Goal: Information Seeking & Learning: Check status

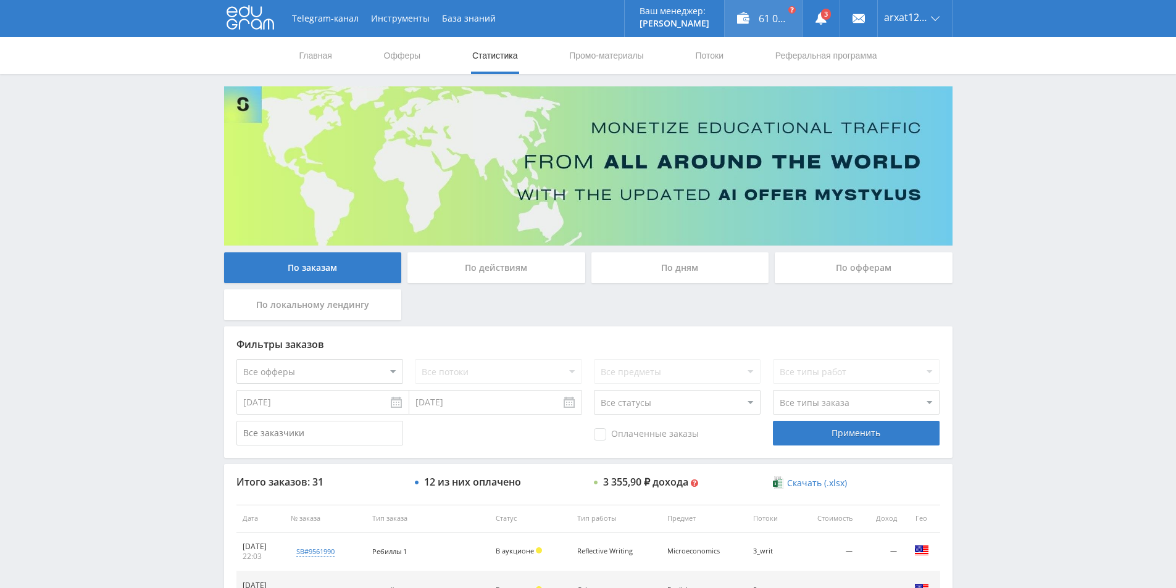
click at [752, 23] on div "61 041,99 ₽" at bounding box center [762, 18] width 77 height 37
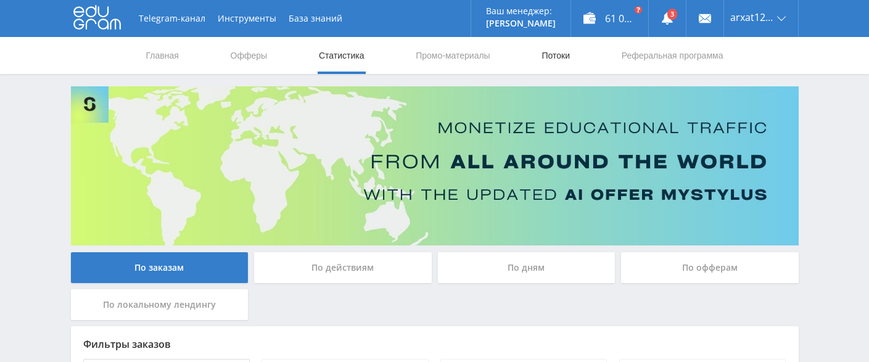
click at [565, 58] on link "Потоки" at bounding box center [556, 55] width 31 height 37
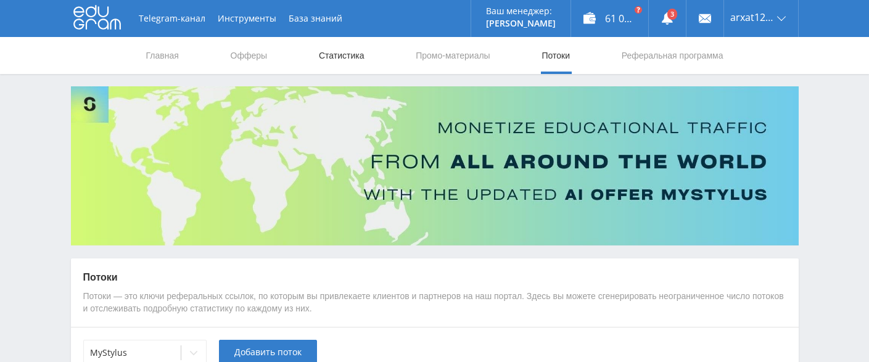
click at [360, 59] on link "Статистика" at bounding box center [342, 55] width 48 height 37
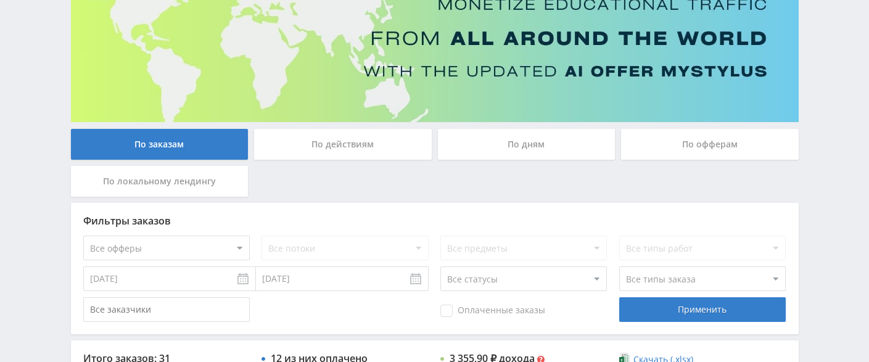
scroll to position [185, 0]
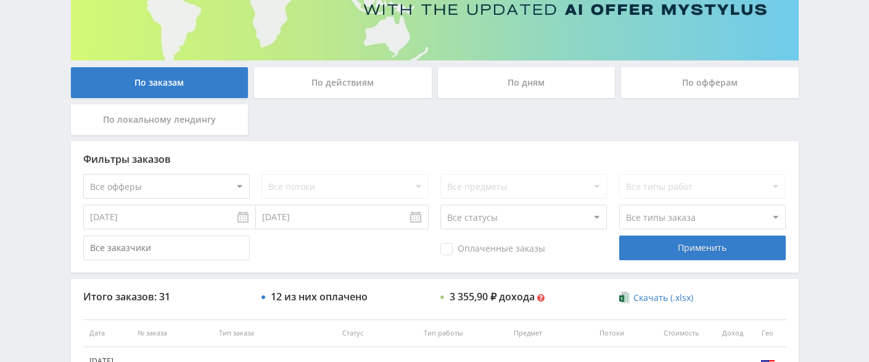
click at [675, 83] on div "По офферам" at bounding box center [710, 82] width 178 height 31
click at [0, 0] on input "По офферам" at bounding box center [0, 0] width 0 height 0
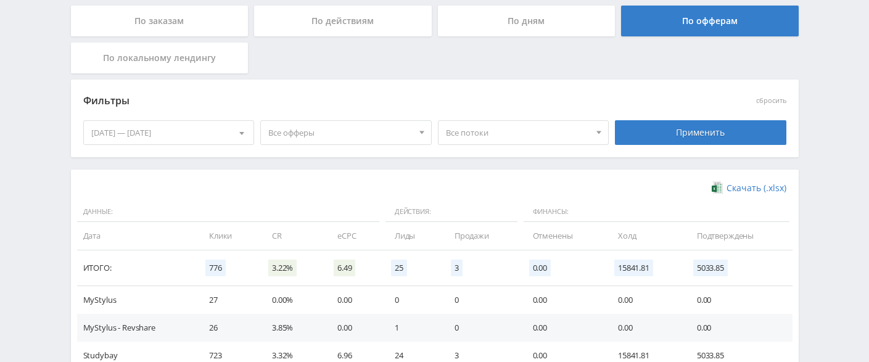
scroll to position [309, 0]
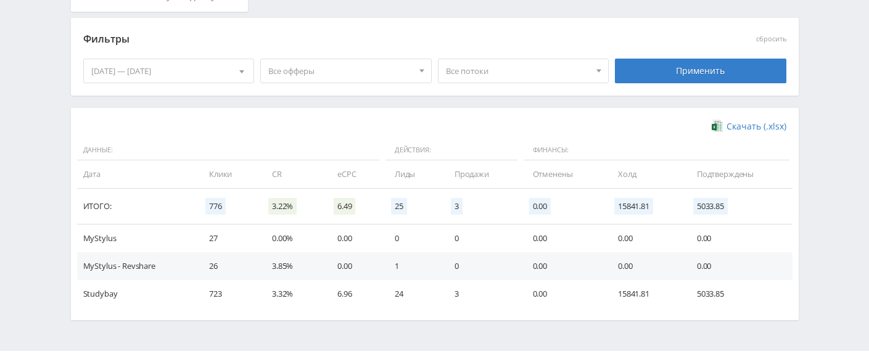
click at [355, 73] on span "Все офферы" at bounding box center [340, 70] width 144 height 23
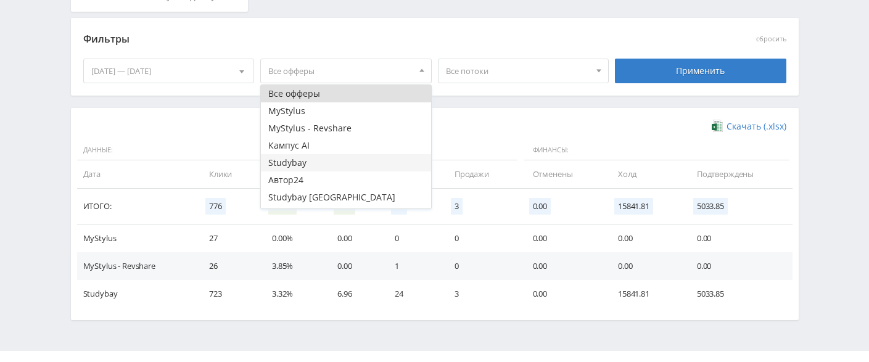
click at [326, 162] on button "Studybay" at bounding box center [346, 162] width 170 height 17
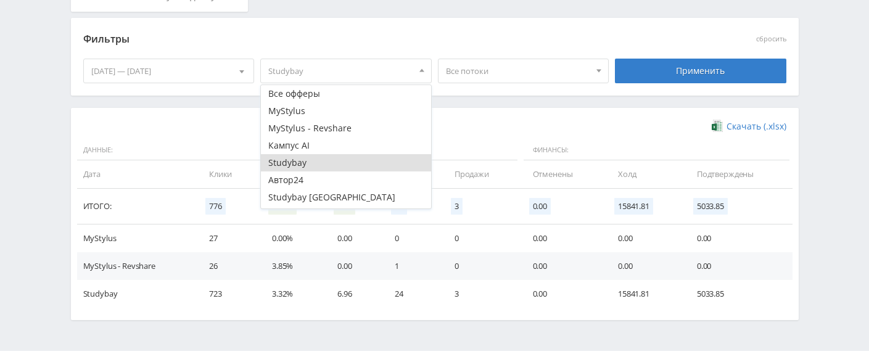
click at [544, 48] on div "Фильтры" at bounding box center [346, 39] width 526 height 19
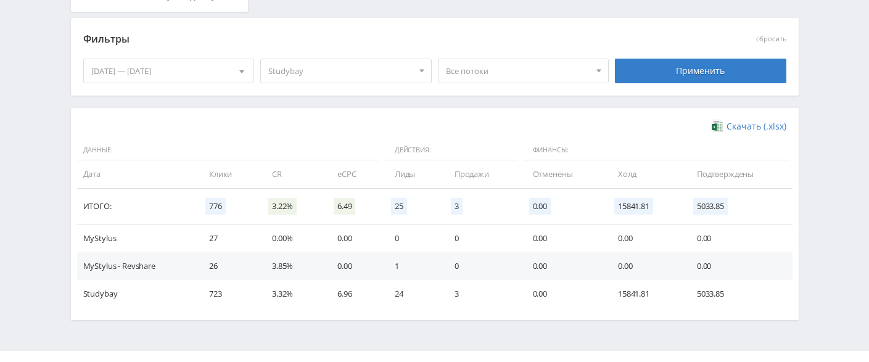
click at [542, 68] on span "Все потоки" at bounding box center [518, 70] width 144 height 23
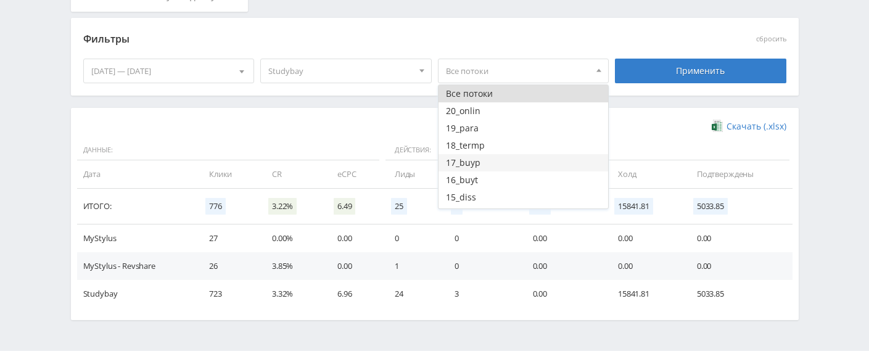
scroll to position [188, 0]
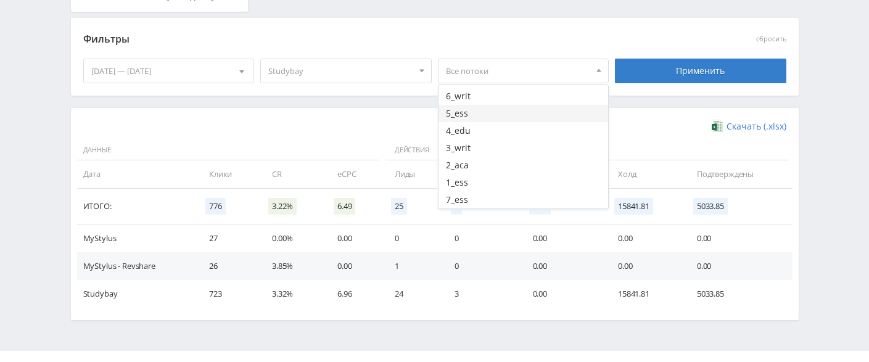
click at [500, 109] on button "5_ess" at bounding box center [524, 113] width 170 height 17
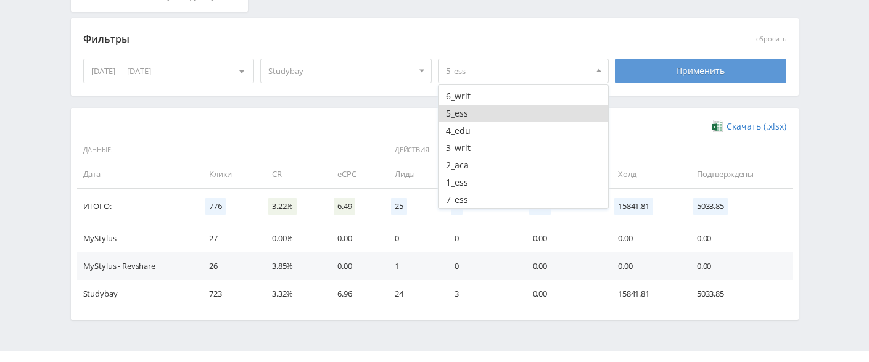
click at [691, 72] on div "Применить" at bounding box center [701, 71] width 172 height 25
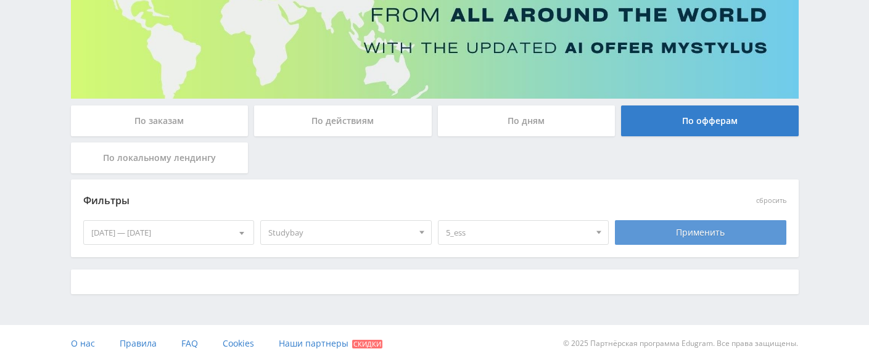
scroll to position [279, 0]
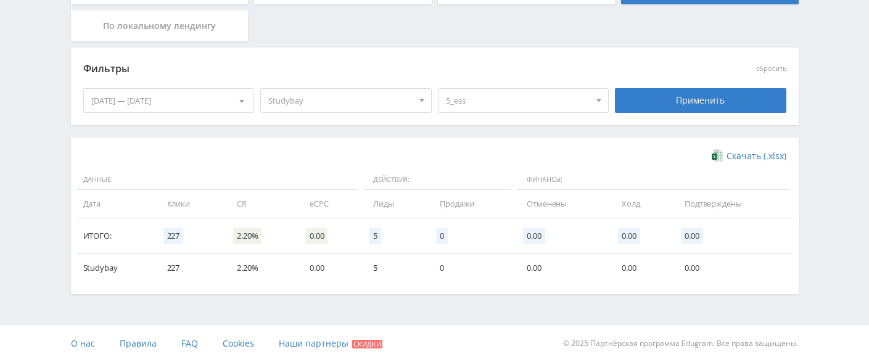
click at [209, 97] on div "[DATE] — [DATE]" at bounding box center [169, 100] width 170 height 23
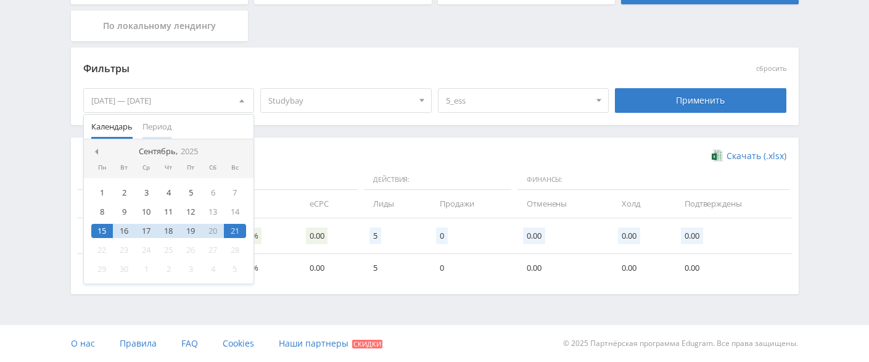
click at [156, 130] on span "Период" at bounding box center [157, 127] width 29 height 24
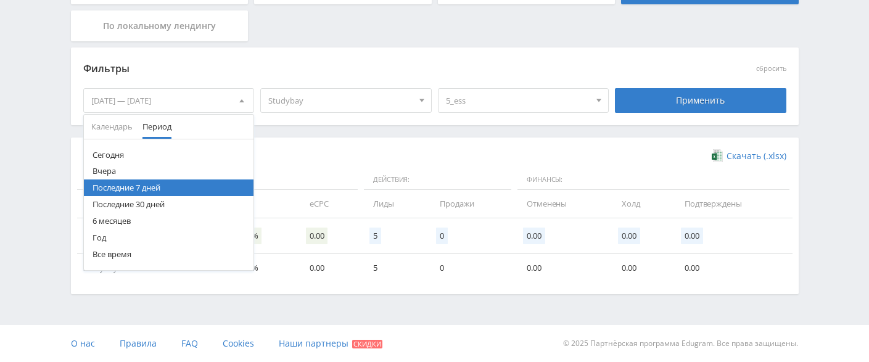
click at [123, 236] on button "Год" at bounding box center [169, 238] width 170 height 17
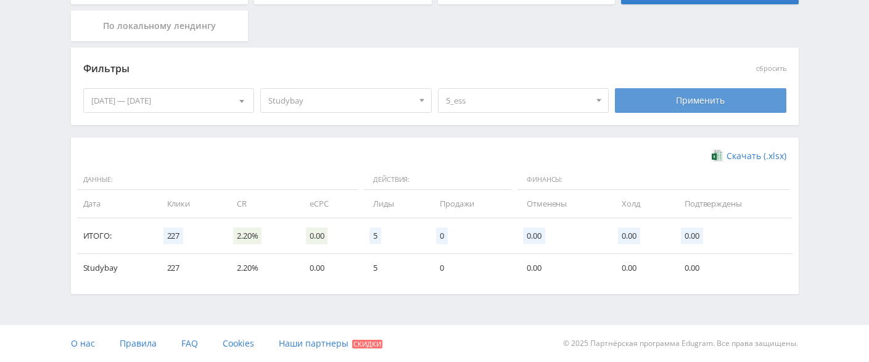
click at [659, 100] on div "Применить" at bounding box center [701, 100] width 172 height 25
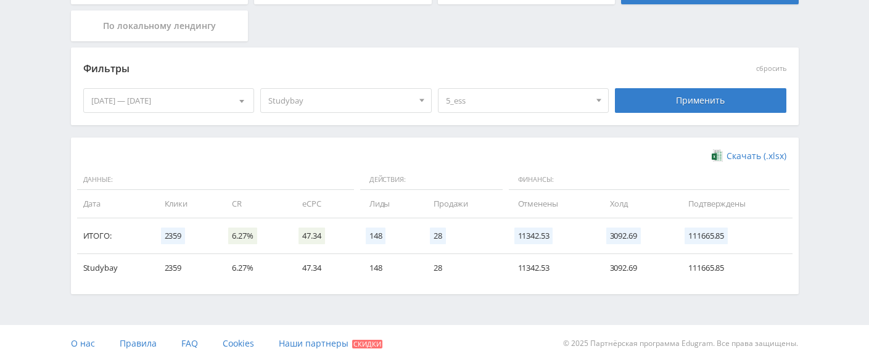
click at [533, 98] on span "5_ess" at bounding box center [518, 100] width 144 height 23
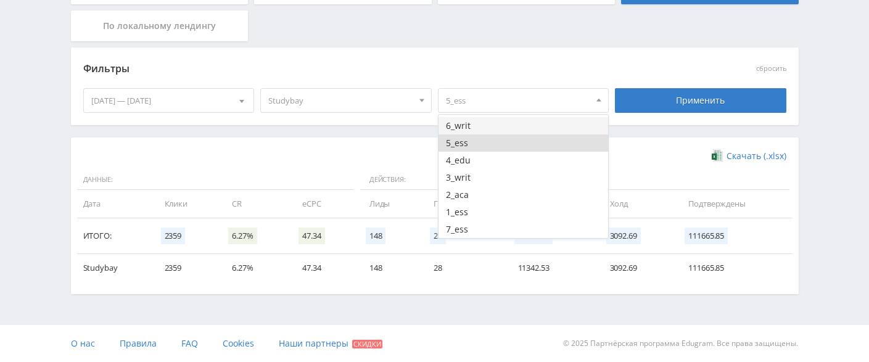
click at [485, 127] on button "6_writ" at bounding box center [524, 125] width 170 height 17
click at [480, 141] on button "5_ess" at bounding box center [524, 143] width 170 height 17
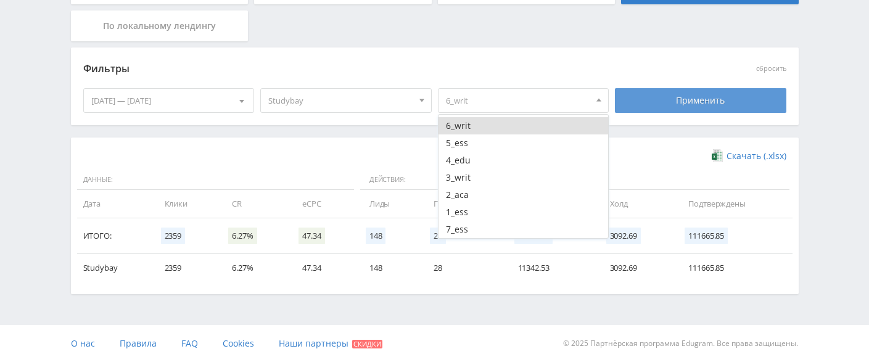
click at [697, 100] on div "Применить" at bounding box center [701, 100] width 172 height 25
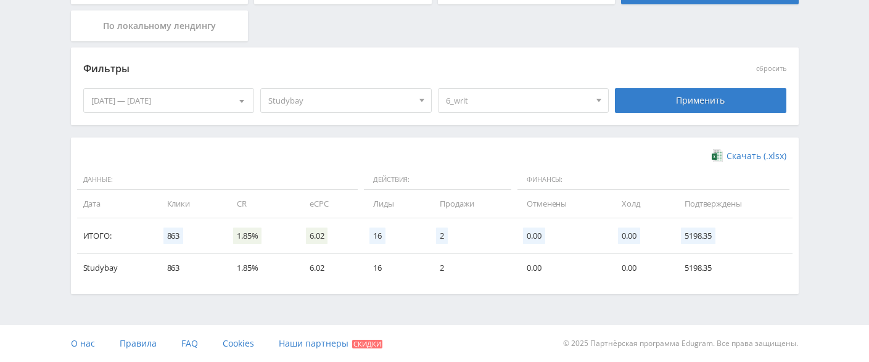
click at [484, 102] on span "6_writ" at bounding box center [518, 100] width 144 height 23
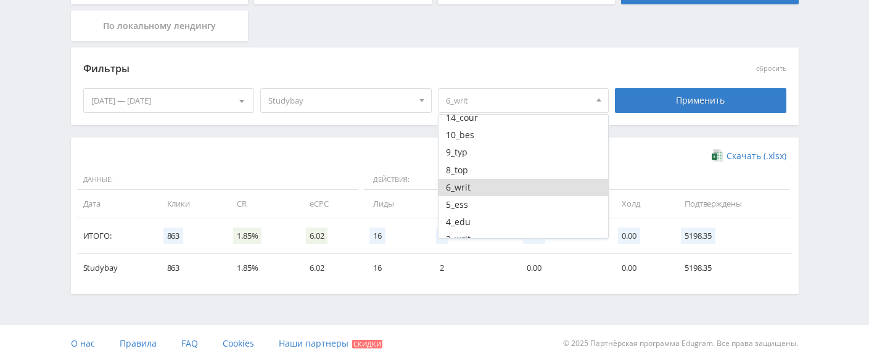
scroll to position [188, 0]
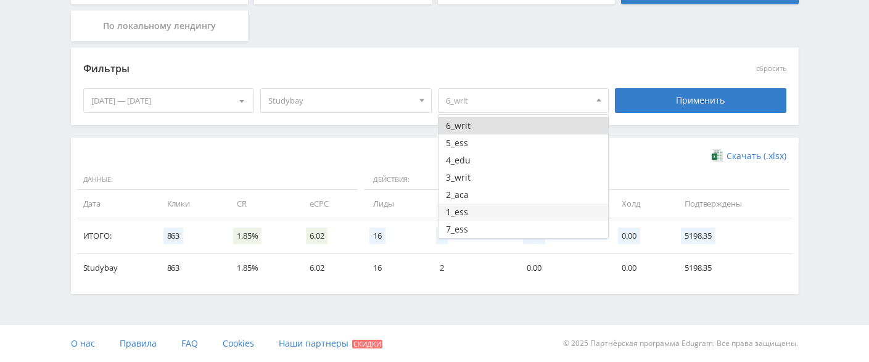
click at [472, 212] on button "1_ess" at bounding box center [524, 212] width 170 height 17
click at [467, 130] on button "6_writ" at bounding box center [524, 125] width 170 height 17
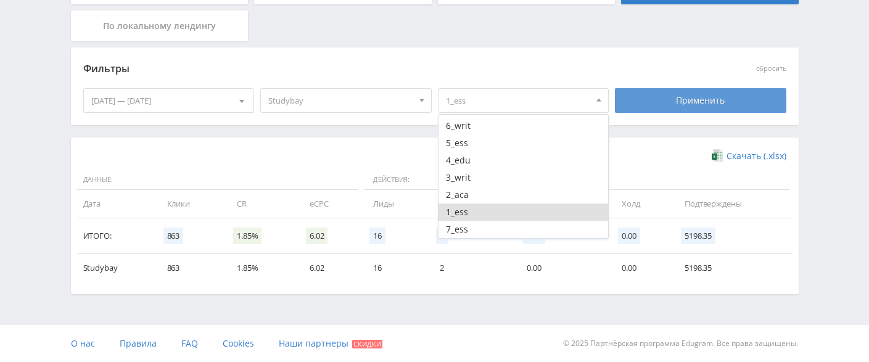
click at [687, 102] on div "Применить" at bounding box center [701, 100] width 172 height 25
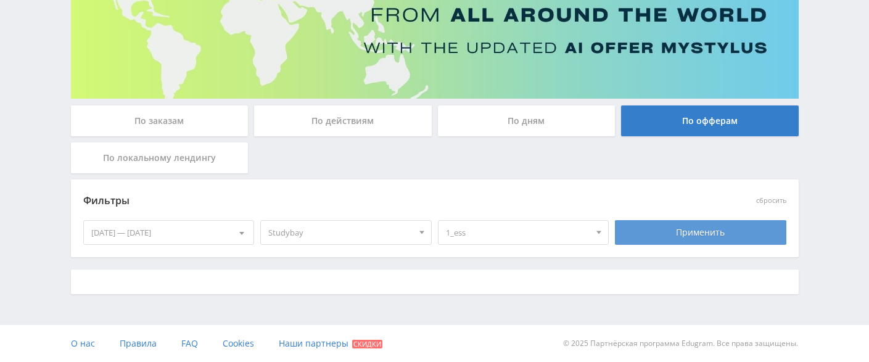
scroll to position [147, 0]
click at [658, 240] on div "Применить" at bounding box center [701, 232] width 172 height 25
click at [549, 234] on span "1_ess" at bounding box center [518, 232] width 144 height 23
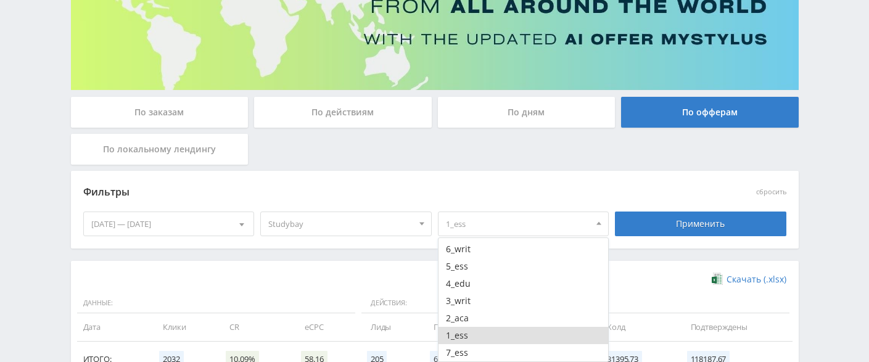
scroll to position [279, 0]
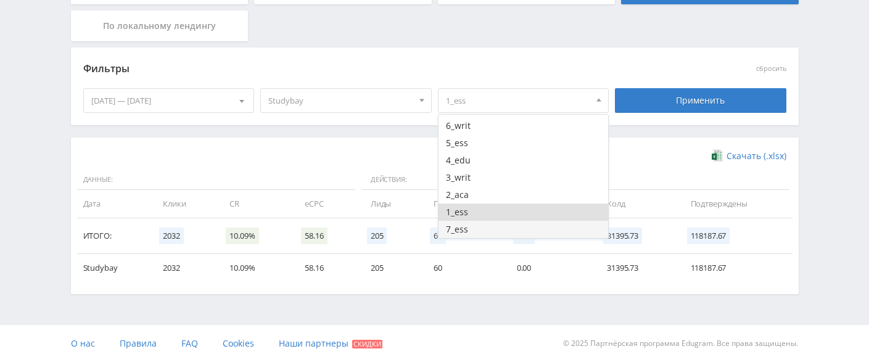
click at [471, 227] on button "7_ess" at bounding box center [524, 229] width 170 height 17
click at [472, 214] on button "1_ess" at bounding box center [524, 212] width 170 height 17
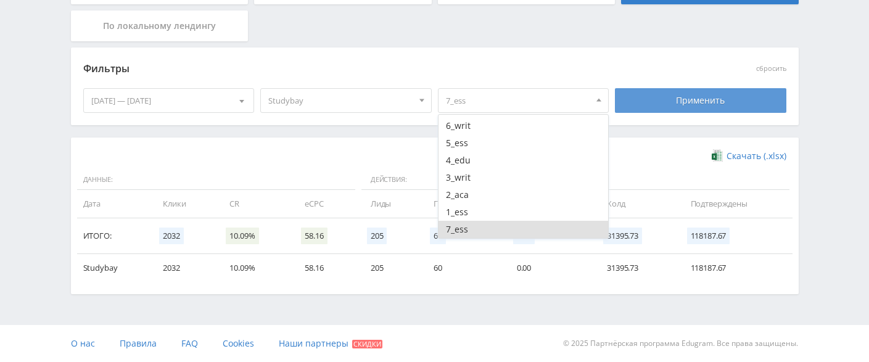
click at [688, 103] on div "Применить" at bounding box center [701, 100] width 172 height 25
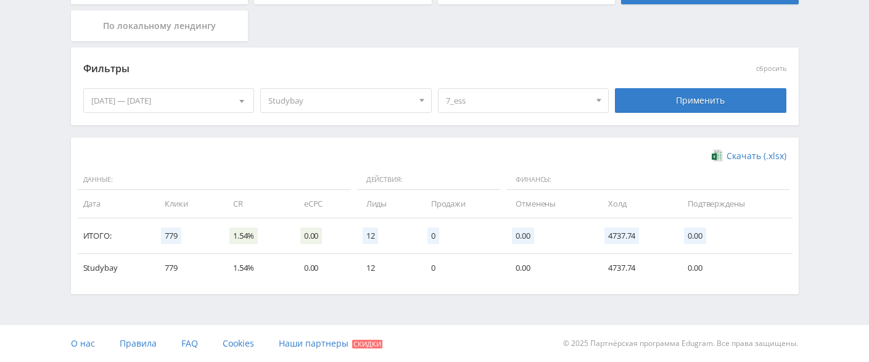
click at [528, 105] on span "7_ess" at bounding box center [518, 100] width 144 height 23
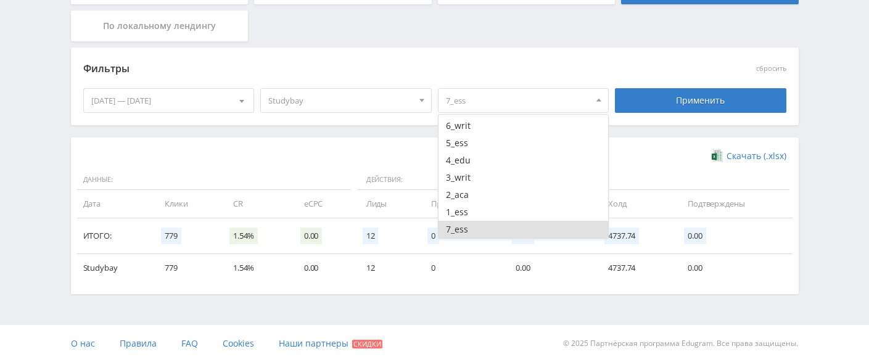
click at [499, 226] on button "7_ess" at bounding box center [524, 229] width 170 height 17
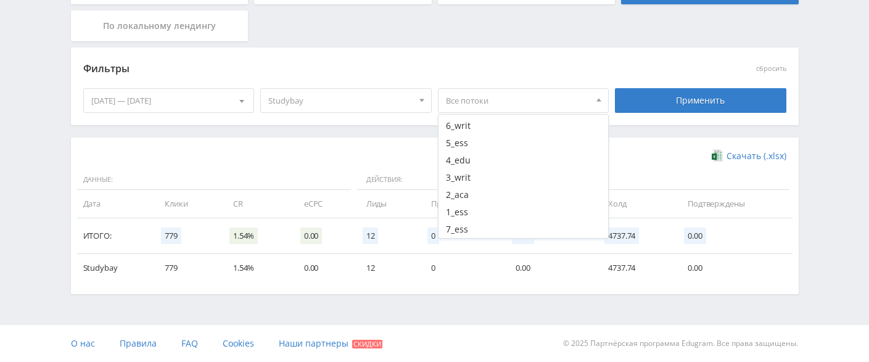
scroll to position [65, 0]
click at [475, 228] on button "8_top" at bounding box center [524, 231] width 170 height 17
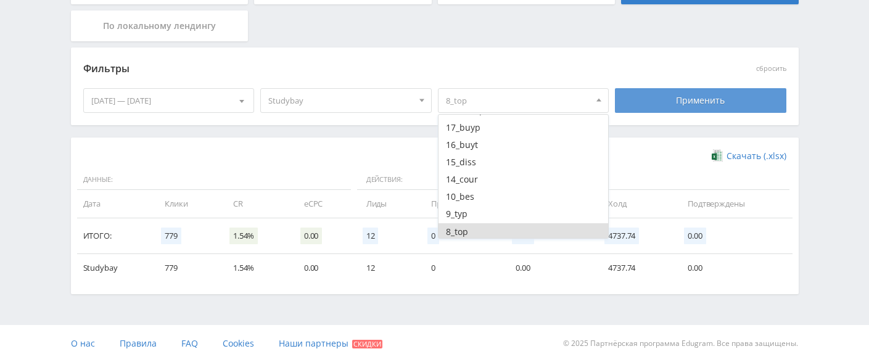
click at [678, 98] on div "Применить" at bounding box center [701, 100] width 172 height 25
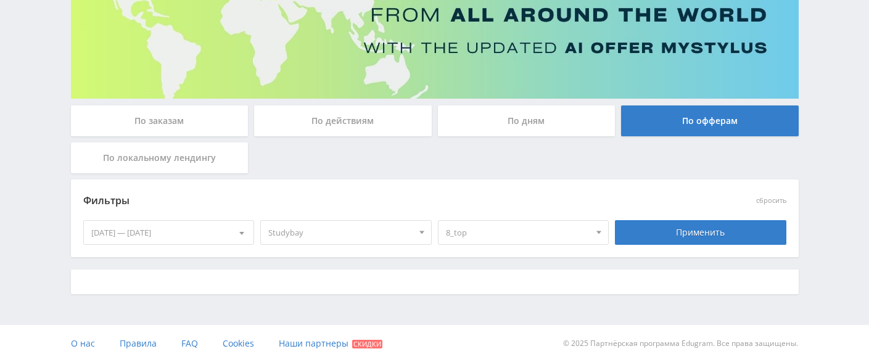
scroll to position [279, 0]
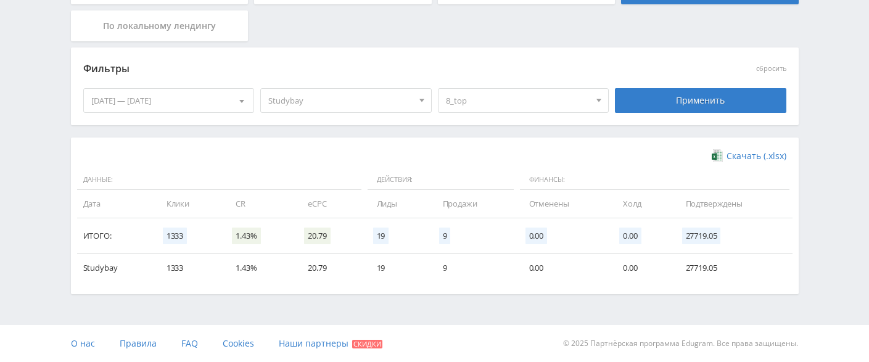
click at [553, 101] on span "8_top" at bounding box center [518, 100] width 144 height 23
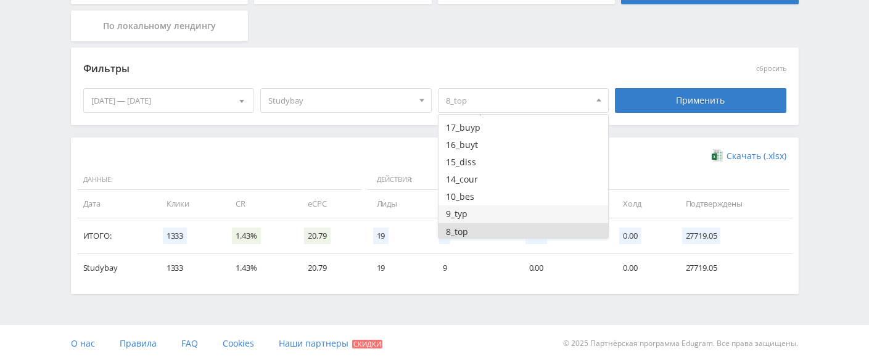
click at [489, 218] on button "9_typ" at bounding box center [524, 213] width 170 height 17
click at [475, 228] on button "8_top" at bounding box center [524, 231] width 170 height 17
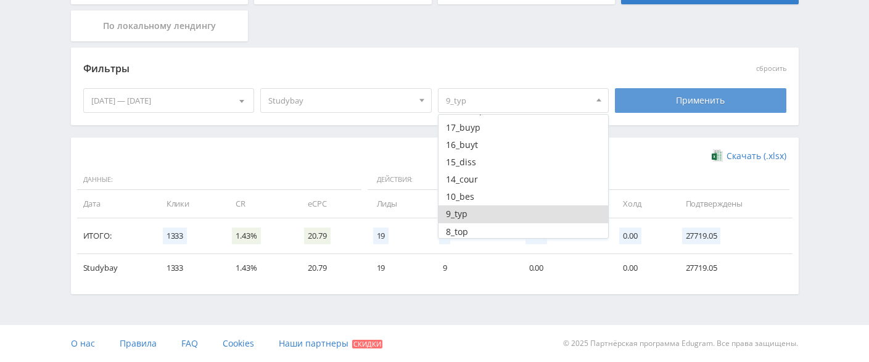
click at [702, 107] on div "Применить" at bounding box center [701, 100] width 172 height 25
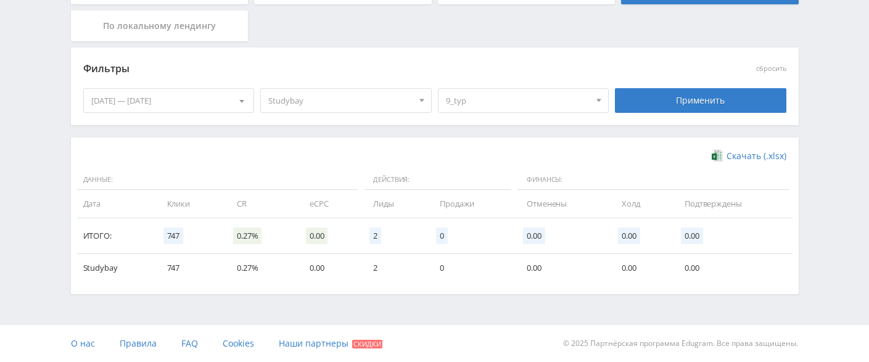
click at [554, 106] on span "9_typ" at bounding box center [518, 100] width 144 height 23
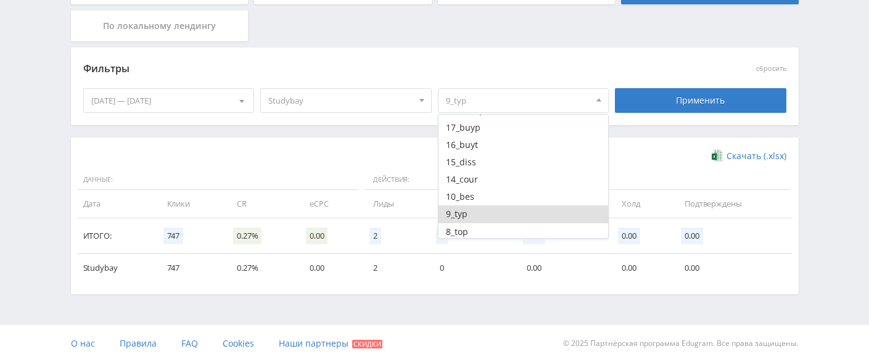
click at [463, 210] on button "9_typ" at bounding box center [524, 213] width 170 height 17
click at [467, 197] on button "10_bes" at bounding box center [524, 196] width 170 height 17
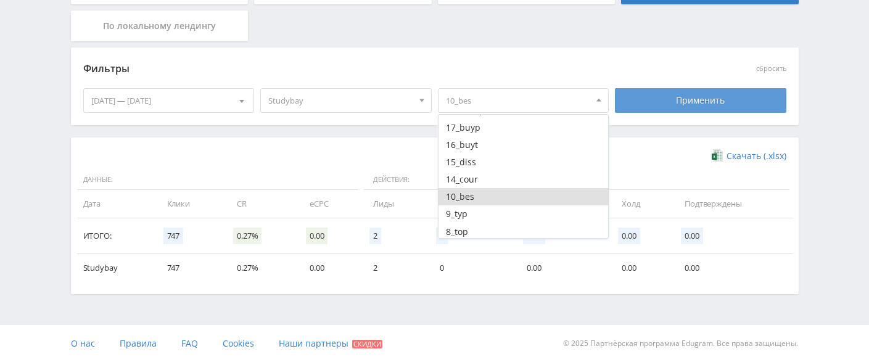
click at [692, 108] on div "Применить" at bounding box center [701, 100] width 172 height 25
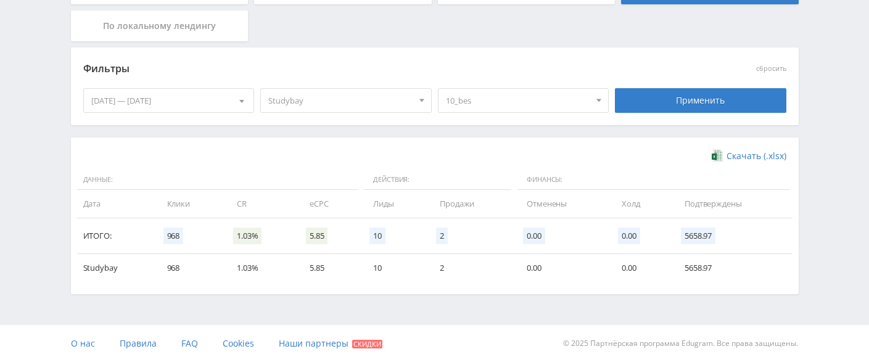
click at [557, 99] on span "10_bes" at bounding box center [518, 100] width 144 height 23
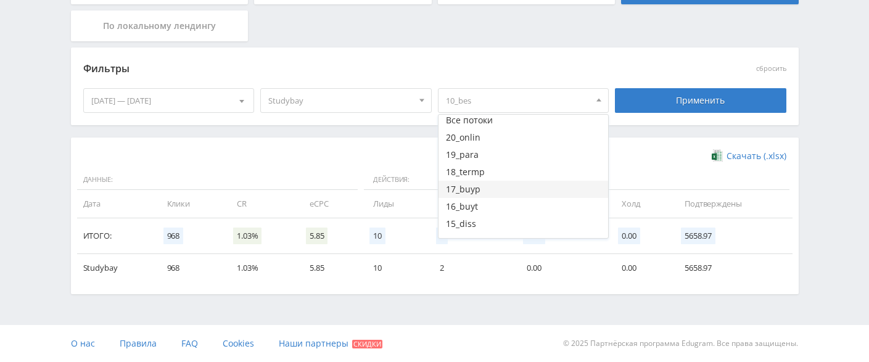
scroll to position [65, 0]
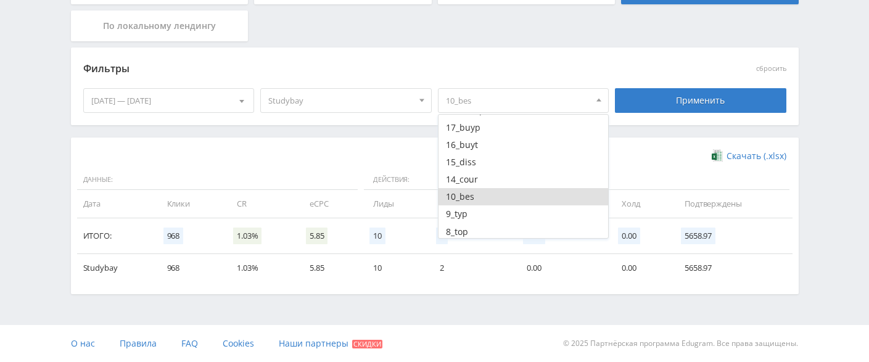
click at [493, 191] on button "10_bes" at bounding box center [524, 196] width 170 height 17
click at [492, 184] on button "14_cour" at bounding box center [524, 179] width 170 height 17
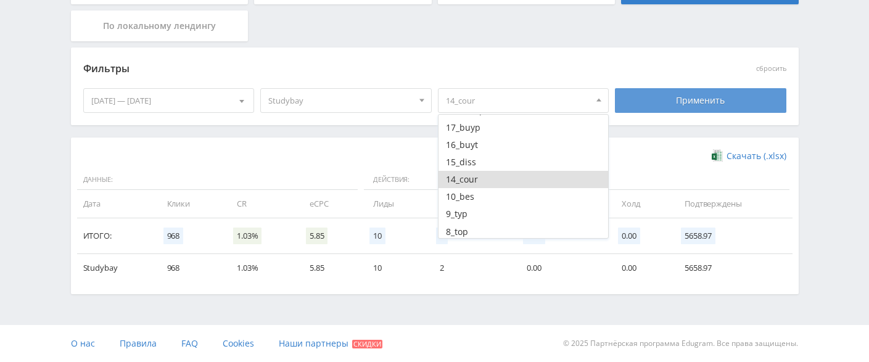
click at [690, 101] on div "Применить" at bounding box center [701, 100] width 172 height 25
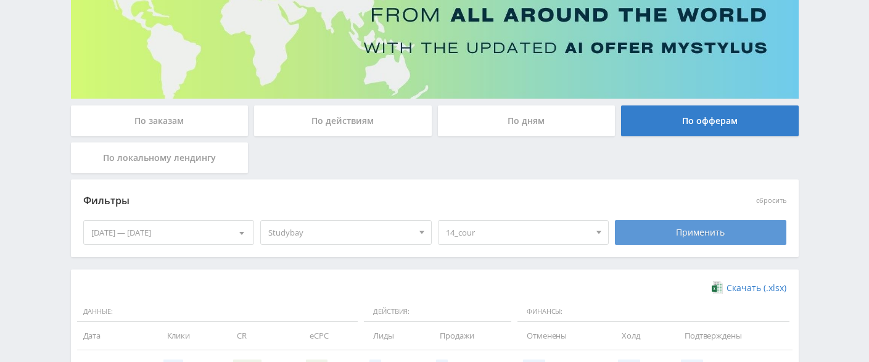
scroll to position [279, 0]
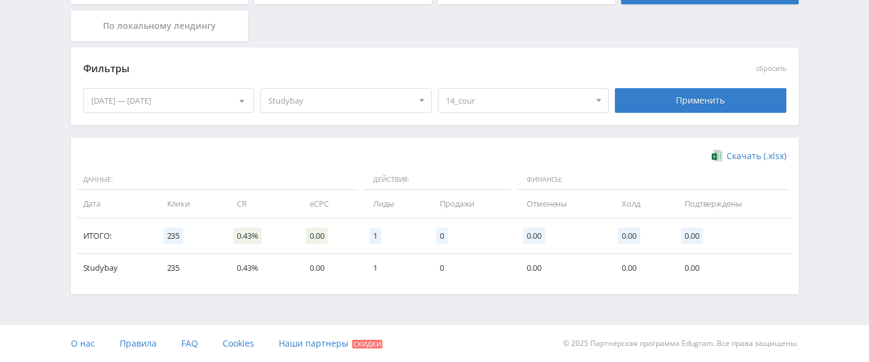
click at [566, 96] on span "14_cour" at bounding box center [518, 100] width 144 height 23
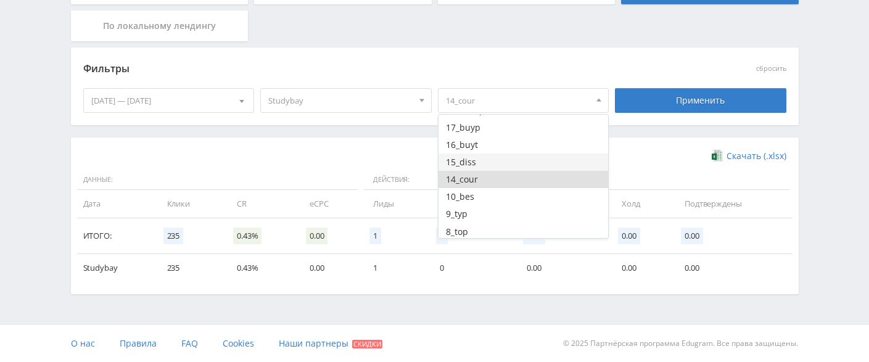
click at [481, 160] on button "15_diss" at bounding box center [524, 162] width 170 height 17
click at [474, 175] on button "14_cour" at bounding box center [524, 179] width 170 height 17
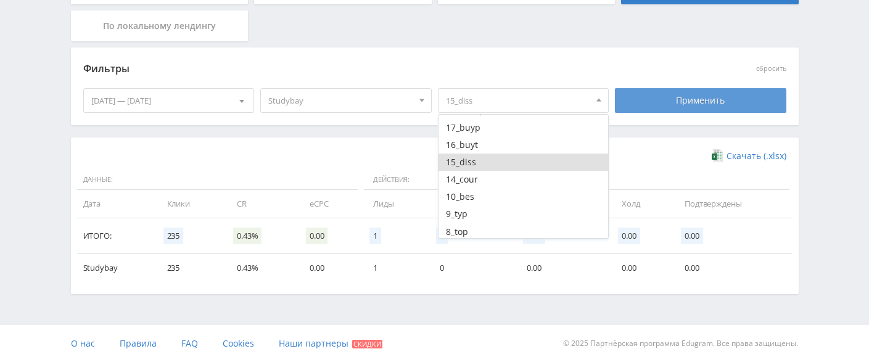
click at [664, 110] on div "Применить" at bounding box center [701, 100] width 172 height 25
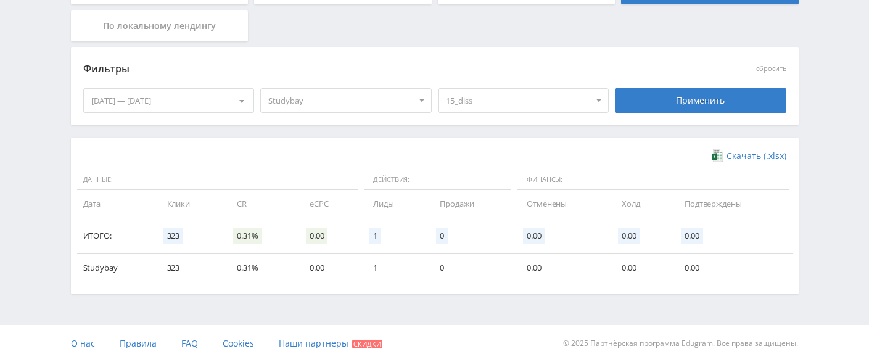
click at [561, 115] on div "15_diss Все потоки 20_onlin 19_para 18_termp 17_buyp 16_buyt 15_diss 14_cour 10…" at bounding box center [524, 100] width 178 height 35
click at [535, 101] on span "15_diss" at bounding box center [518, 100] width 144 height 23
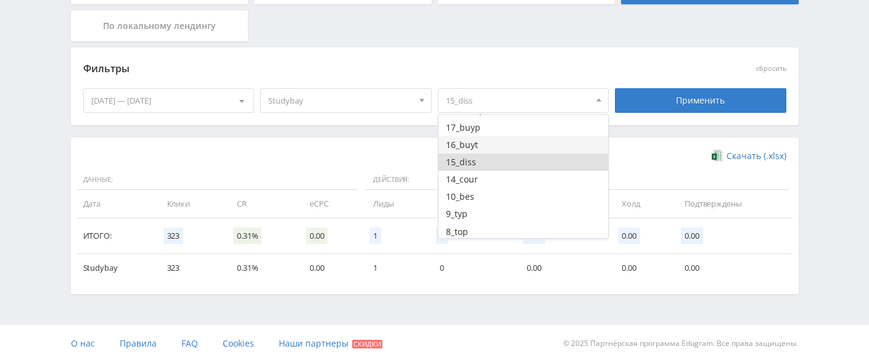
click at [497, 142] on button "16_buyt" at bounding box center [524, 144] width 170 height 17
click at [487, 161] on button "15_diss" at bounding box center [524, 162] width 170 height 17
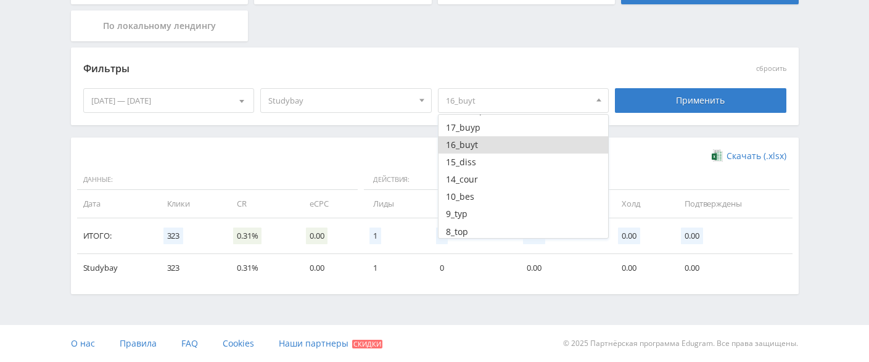
click at [674, 99] on div "Применить" at bounding box center [701, 100] width 172 height 25
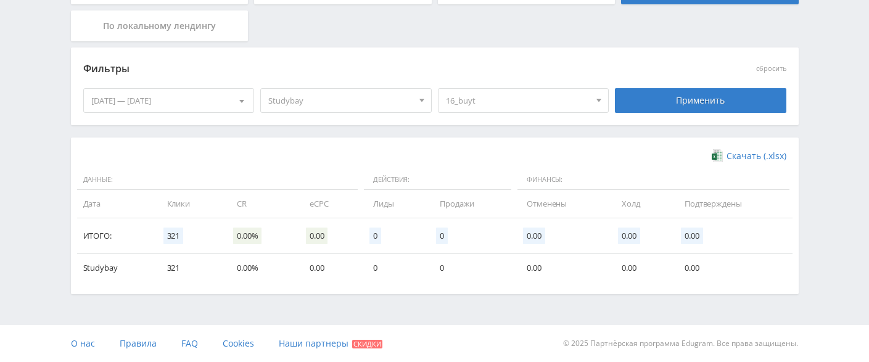
click at [554, 107] on span "16_buyt" at bounding box center [518, 100] width 144 height 23
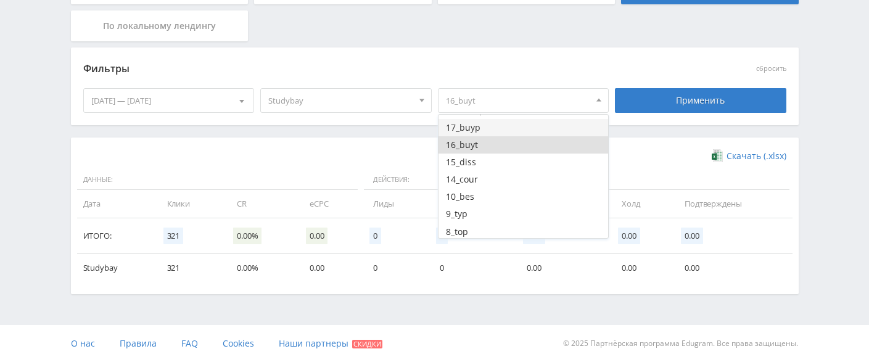
scroll to position [3, 0]
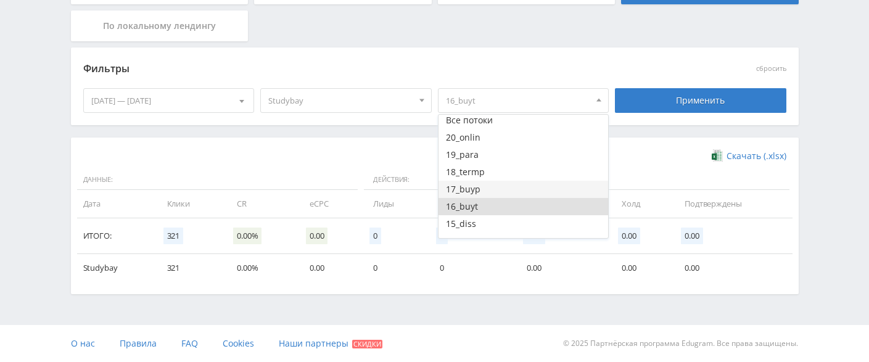
click at [494, 189] on button "17_buyp" at bounding box center [524, 189] width 170 height 17
click at [476, 204] on button "16_buyt" at bounding box center [524, 206] width 170 height 17
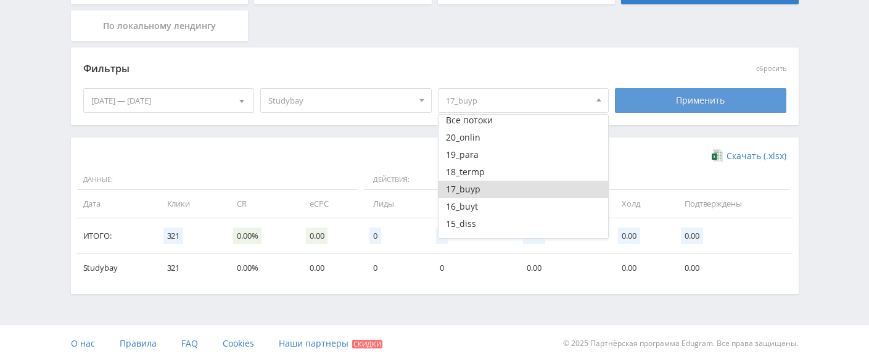
click at [673, 100] on div "Применить" at bounding box center [701, 100] width 172 height 25
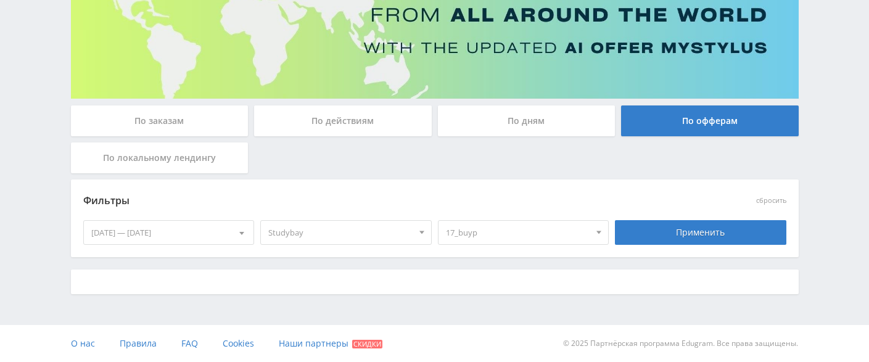
scroll to position [279, 0]
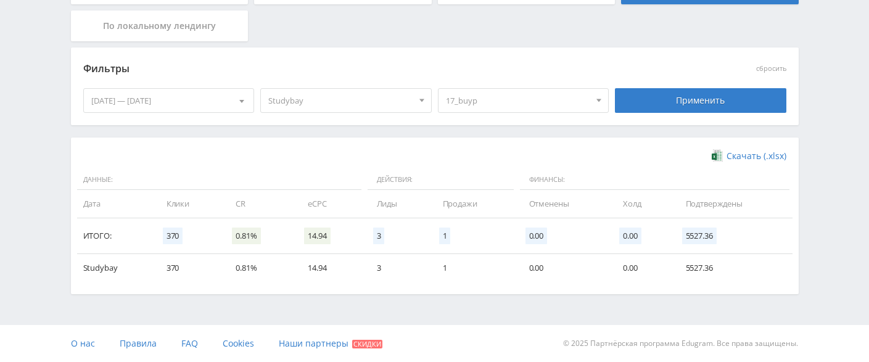
click at [530, 109] on span "17_buyp" at bounding box center [518, 100] width 144 height 23
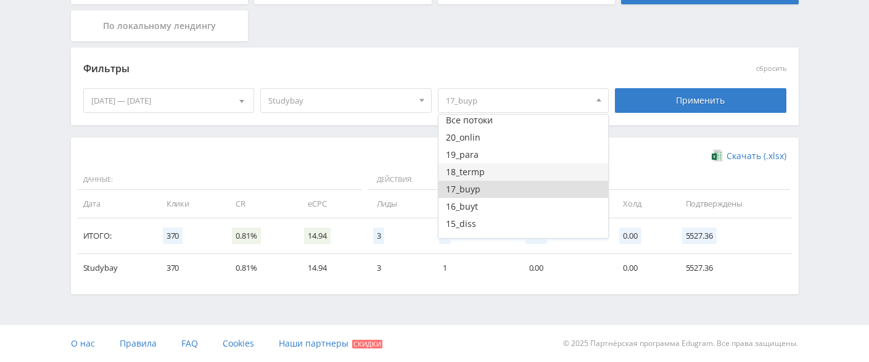
click at [480, 174] on button "18_termp" at bounding box center [524, 172] width 170 height 17
click at [473, 189] on button "17_buyp" at bounding box center [524, 189] width 170 height 17
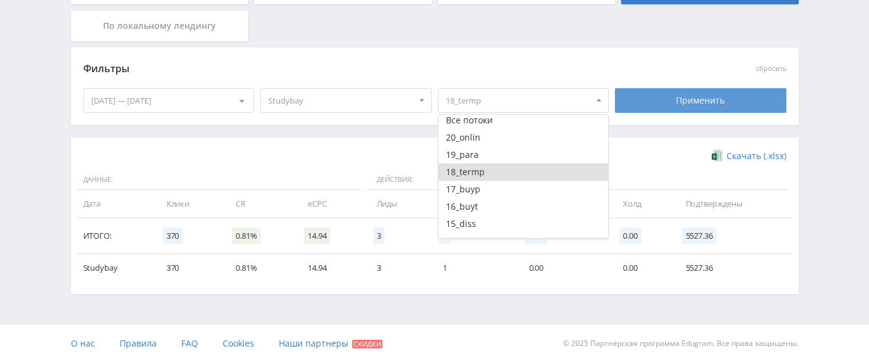
click at [662, 99] on div "Применить" at bounding box center [701, 100] width 172 height 25
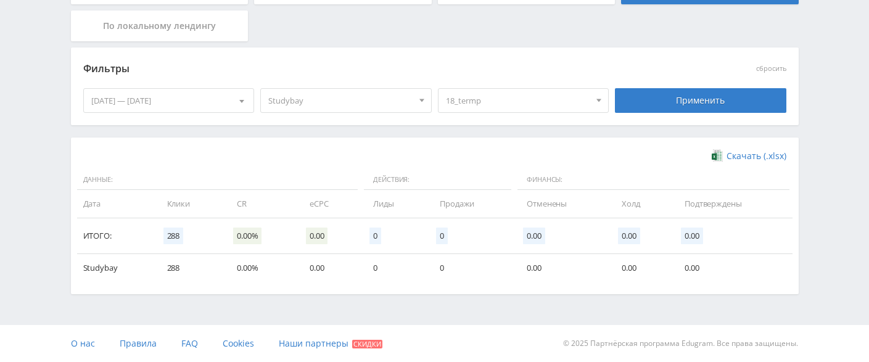
click at [519, 107] on span "18_termp" at bounding box center [518, 100] width 144 height 23
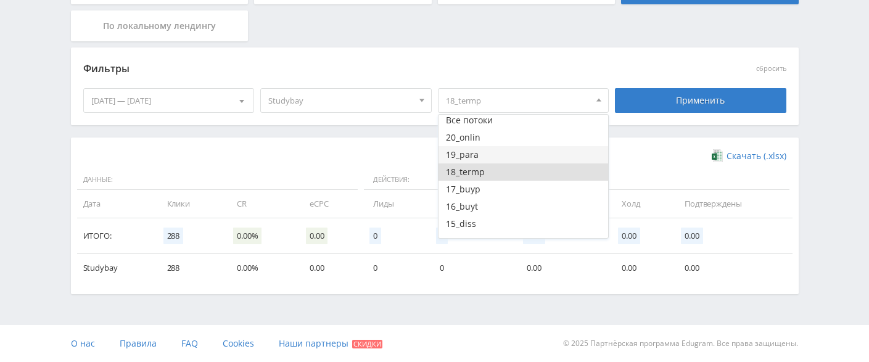
click at [492, 154] on button "19_para" at bounding box center [524, 154] width 170 height 17
click at [478, 167] on button "18_termp" at bounding box center [524, 172] width 170 height 17
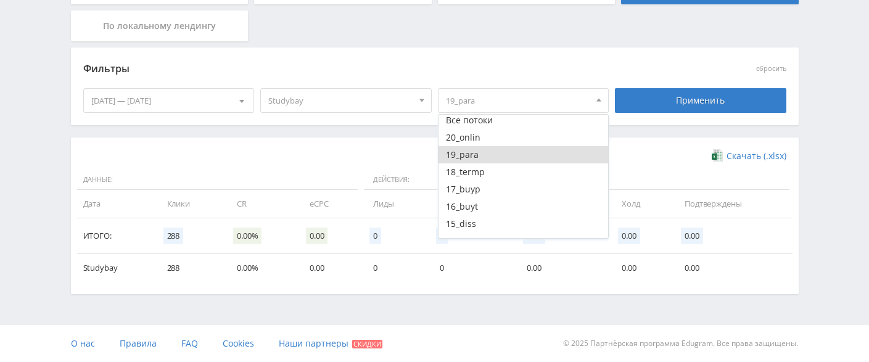
click at [666, 109] on div "Применить" at bounding box center [701, 100] width 172 height 25
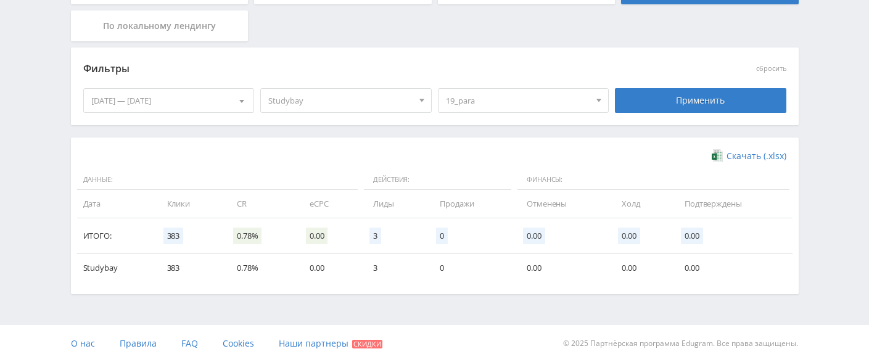
click at [517, 106] on span "19_para" at bounding box center [518, 100] width 144 height 23
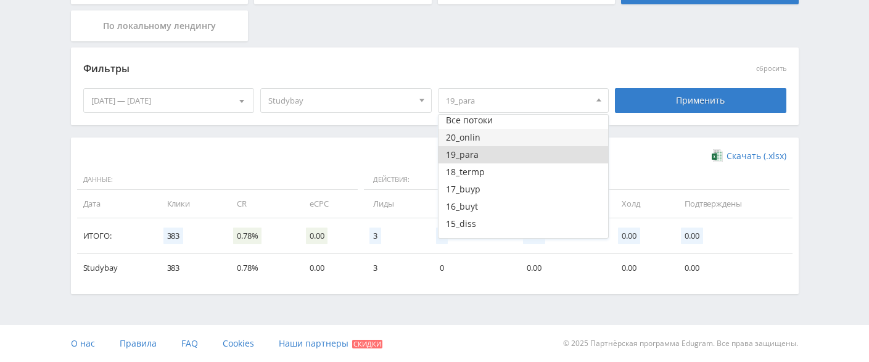
click at [492, 135] on button "20_onlin" at bounding box center [524, 137] width 170 height 17
click at [475, 154] on button "19_para" at bounding box center [524, 154] width 170 height 17
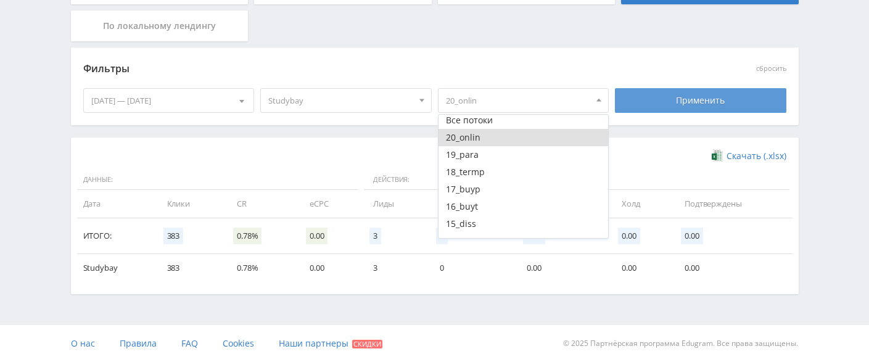
click at [678, 104] on div "Применить" at bounding box center [701, 100] width 172 height 25
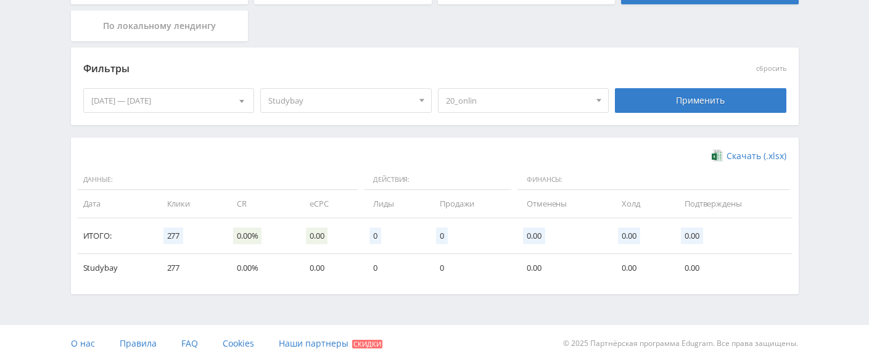
click at [543, 99] on span "20_onlin" at bounding box center [518, 100] width 144 height 23
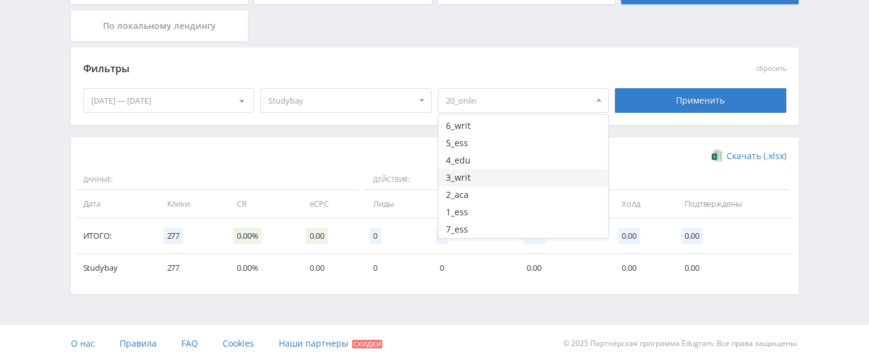
scroll to position [127, 0]
click at [488, 188] on button "6_writ" at bounding box center [524, 187] width 170 height 17
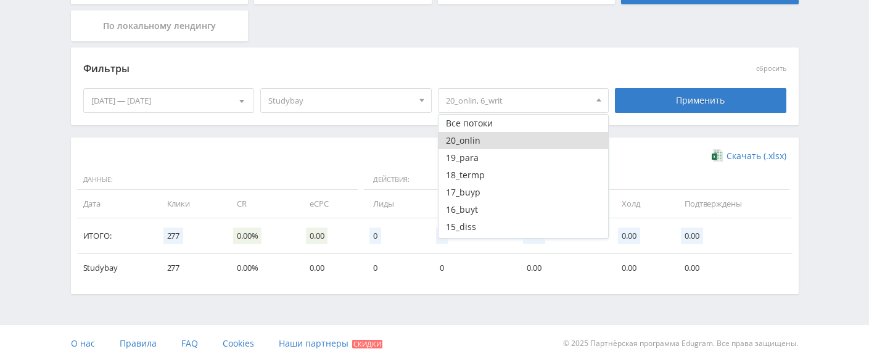
click at [494, 137] on button "20_onlin" at bounding box center [524, 140] width 170 height 17
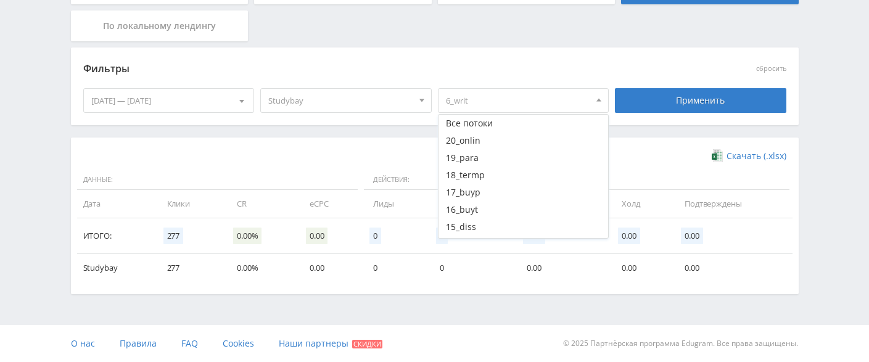
click at [707, 101] on div "Применить" at bounding box center [701, 100] width 172 height 25
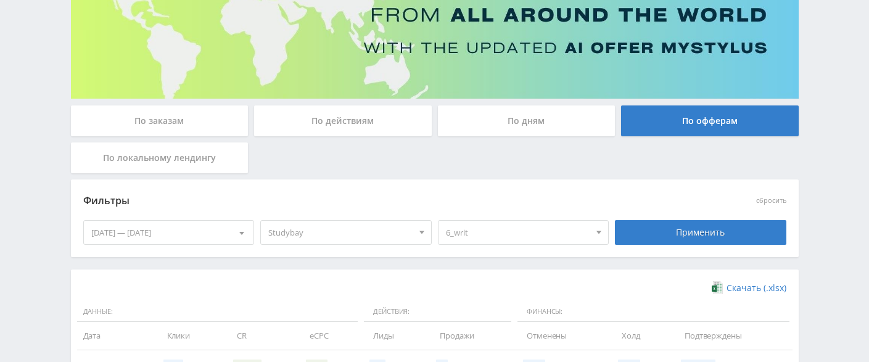
scroll to position [279, 0]
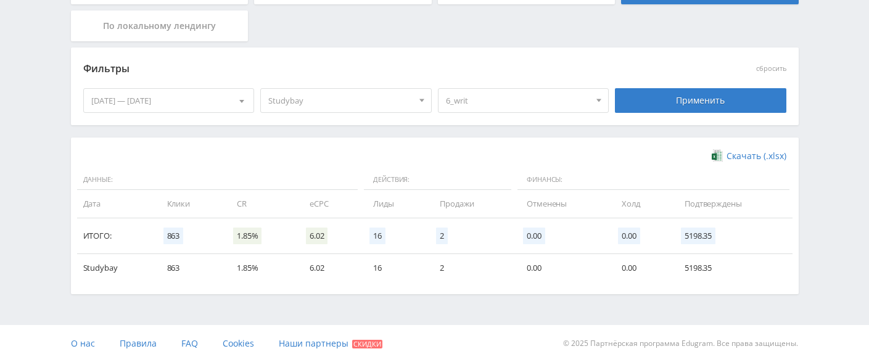
click at [189, 103] on div "[DATE] — [DATE]" at bounding box center [169, 100] width 170 height 23
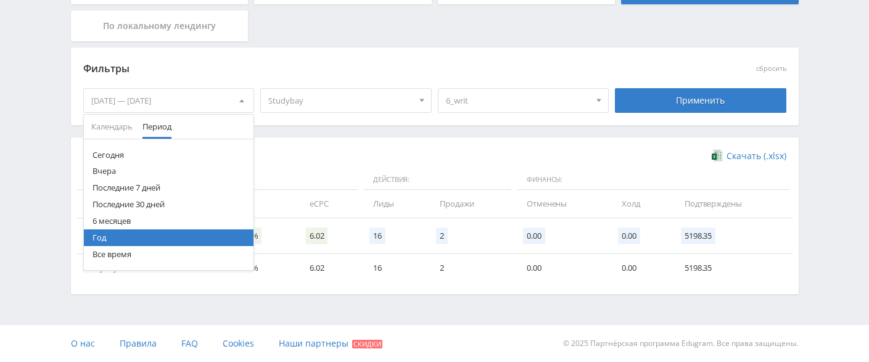
click at [189, 103] on div "[DATE] — [DATE]" at bounding box center [169, 100] width 170 height 23
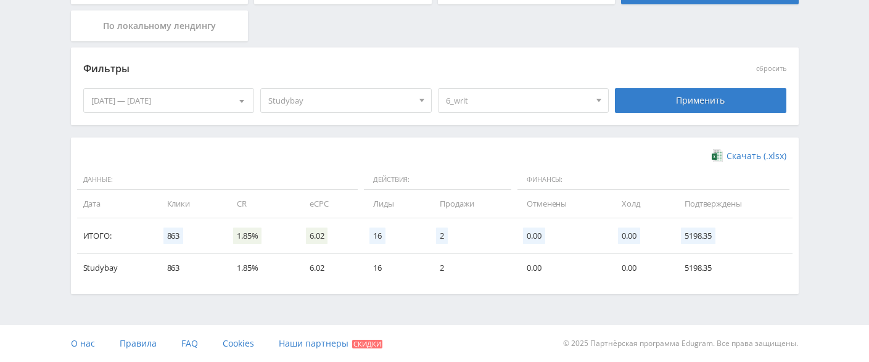
click at [345, 97] on span "Studybay" at bounding box center [340, 100] width 144 height 23
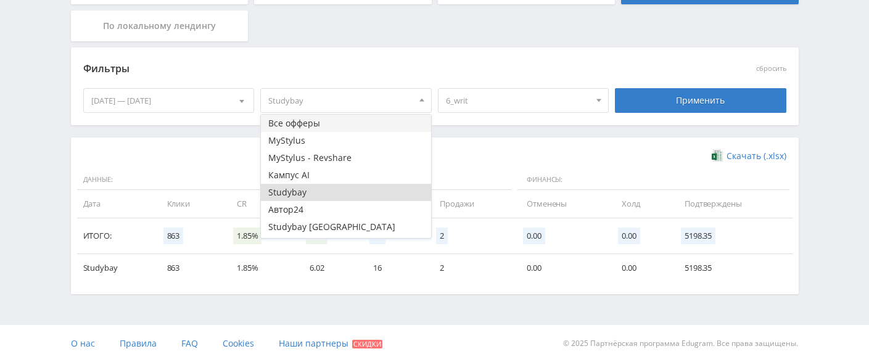
click at [319, 122] on button "Все офферы" at bounding box center [346, 123] width 170 height 17
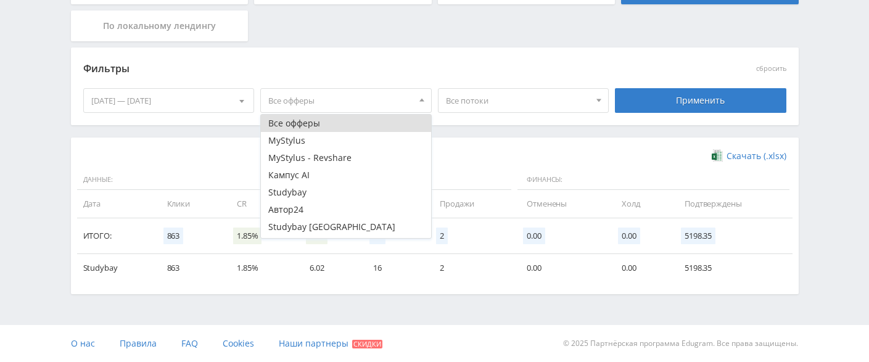
click at [591, 101] on div at bounding box center [599, 100] width 19 height 23
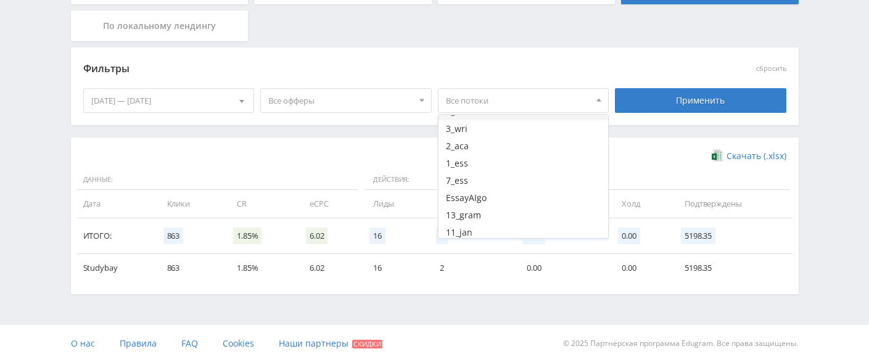
scroll to position [123, 0]
click at [488, 154] on button "6_wri" at bounding box center [524, 155] width 170 height 17
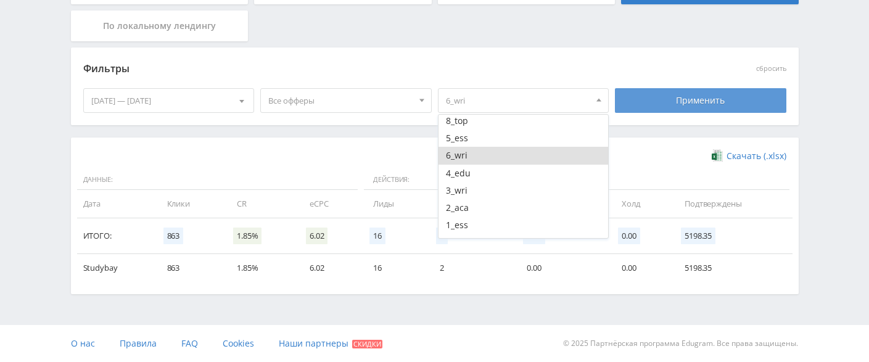
click at [675, 102] on div "Применить" at bounding box center [701, 100] width 172 height 25
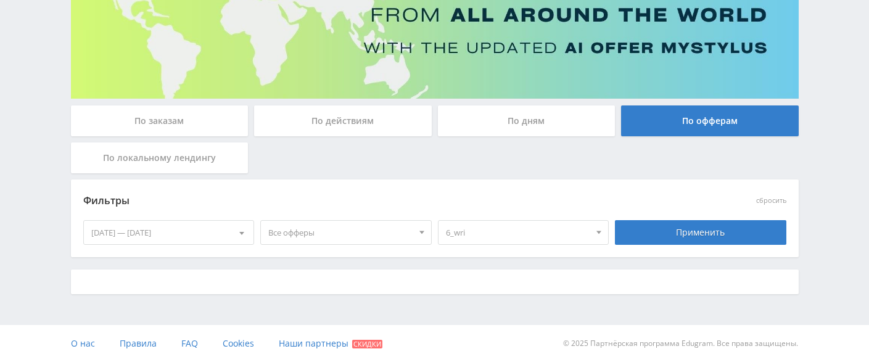
scroll to position [279, 0]
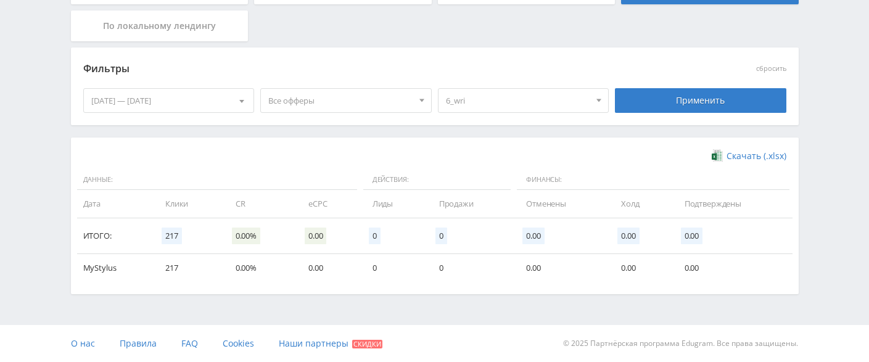
click at [544, 99] on span "6_wri" at bounding box center [518, 100] width 144 height 23
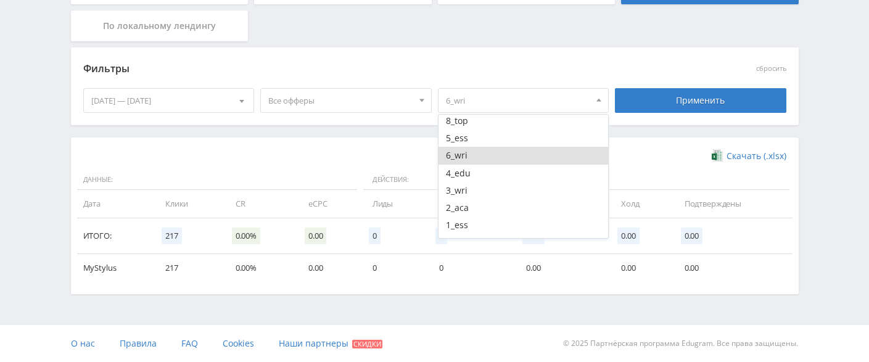
click at [333, 141] on div "Скачать (.xlsx) Данные: Действия: Финансы: Дата Клики CR eCPC Лиды Продажи Отме…" at bounding box center [435, 216] width 728 height 157
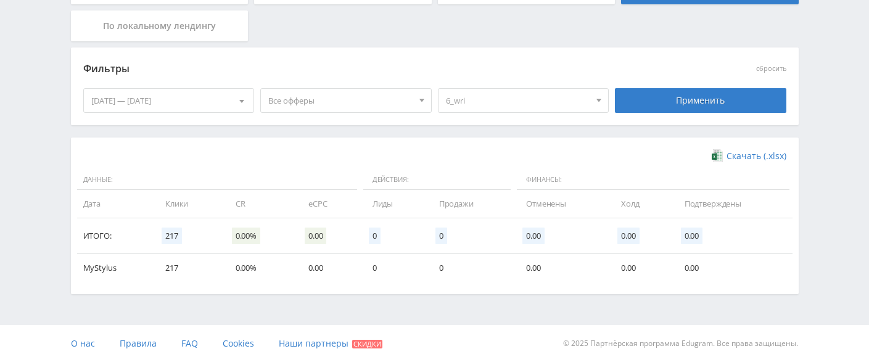
scroll to position [217, 0]
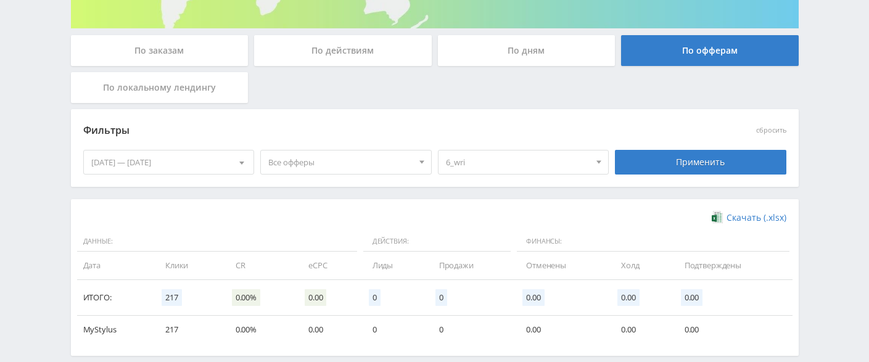
click at [514, 168] on span "6_wri" at bounding box center [518, 162] width 144 height 23
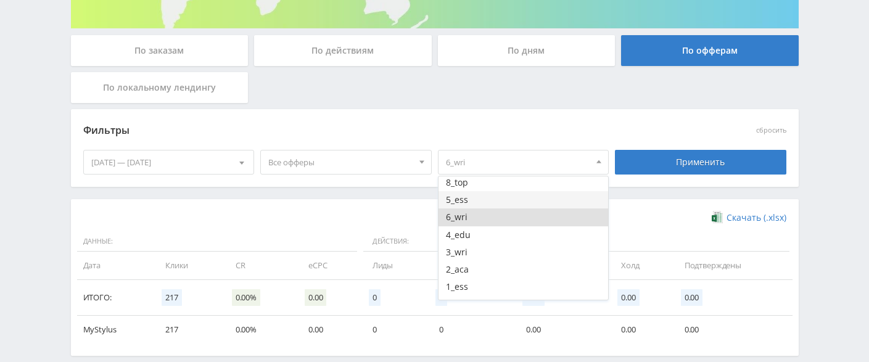
click at [484, 200] on button "5_ess" at bounding box center [524, 199] width 170 height 17
click at [479, 215] on button "6_wri" at bounding box center [524, 217] width 170 height 17
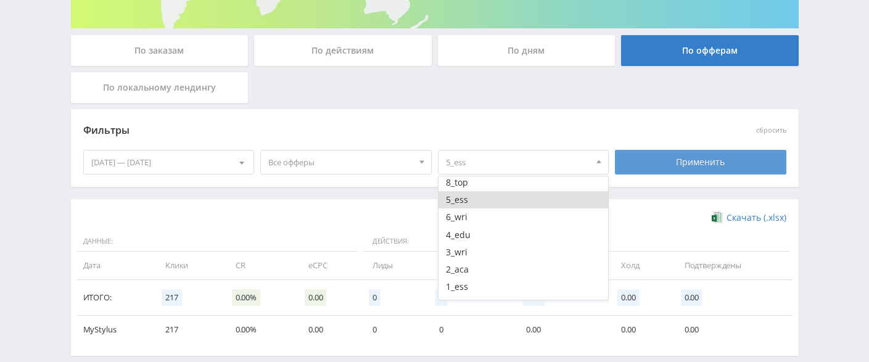
click at [687, 166] on div "Применить" at bounding box center [701, 162] width 172 height 25
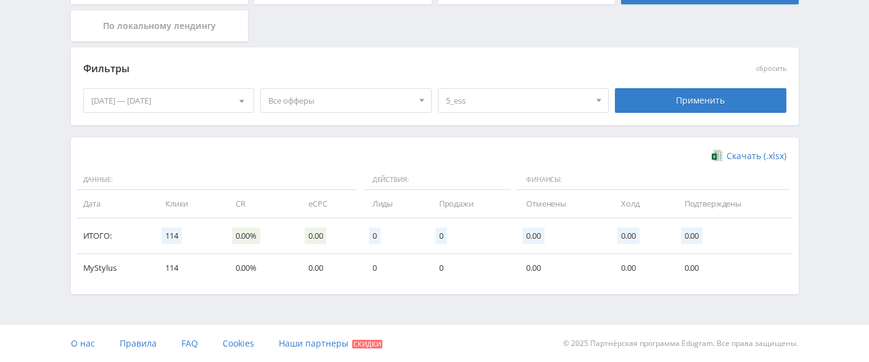
scroll to position [156, 0]
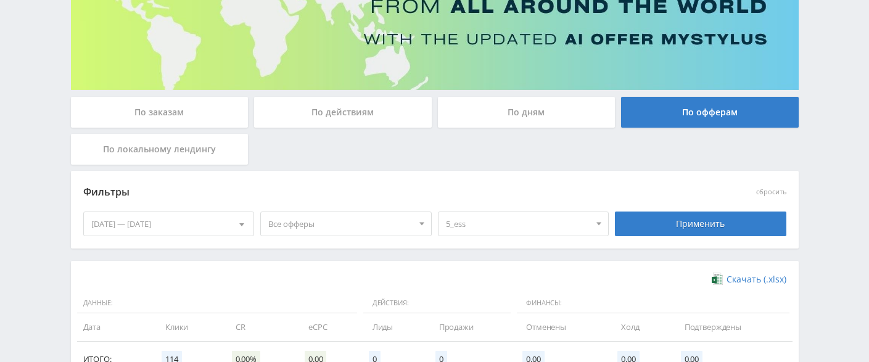
click at [339, 117] on div "По действиям" at bounding box center [343, 112] width 178 height 31
click at [0, 0] on input "По действиям" at bounding box center [0, 0] width 0 height 0
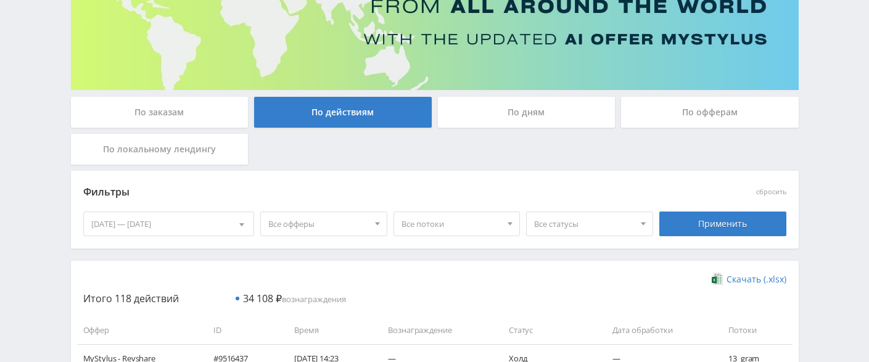
click at [476, 114] on div "По дням" at bounding box center [527, 112] width 178 height 31
click at [0, 0] on input "По дням" at bounding box center [0, 0] width 0 height 0
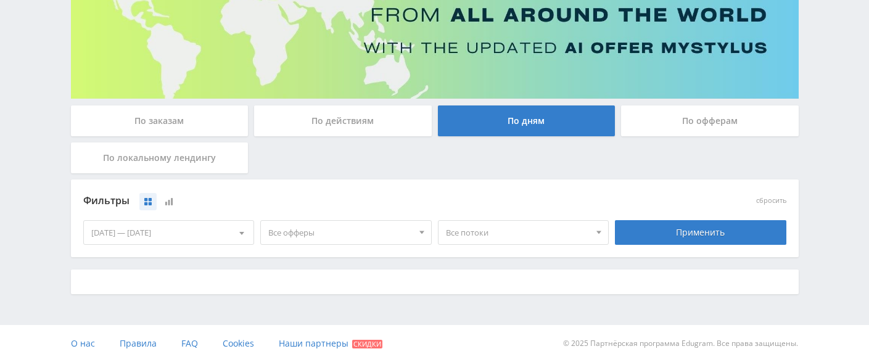
scroll to position [147, 0]
click at [199, 124] on div "По заказам" at bounding box center [160, 121] width 178 height 31
click at [0, 0] on input "По заказам" at bounding box center [0, 0] width 0 height 0
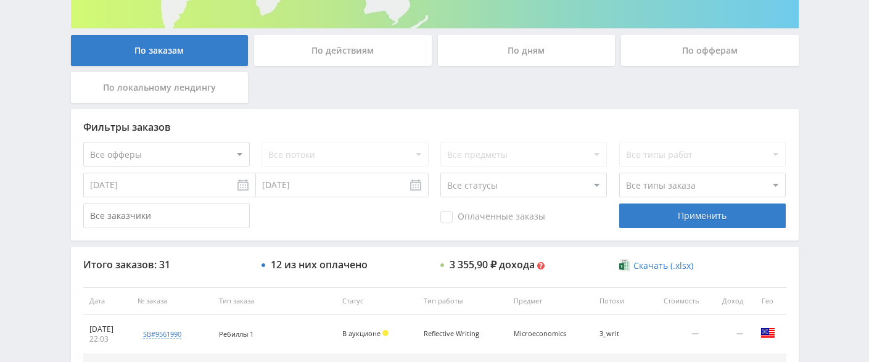
scroll to position [156, 0]
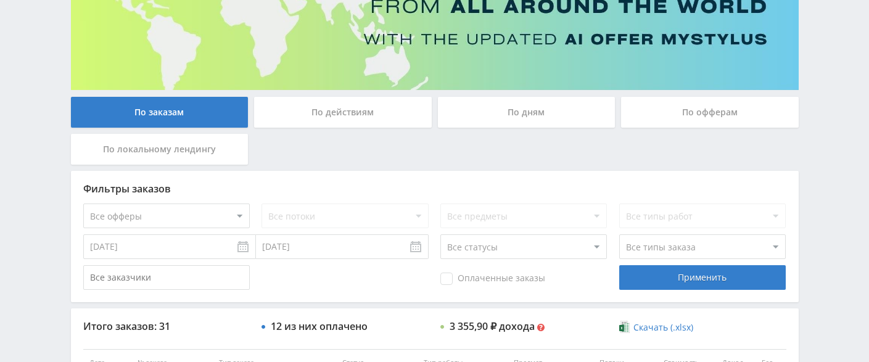
click at [529, 110] on div "По дням" at bounding box center [527, 112] width 178 height 31
click at [0, 0] on input "По дням" at bounding box center [0, 0] width 0 height 0
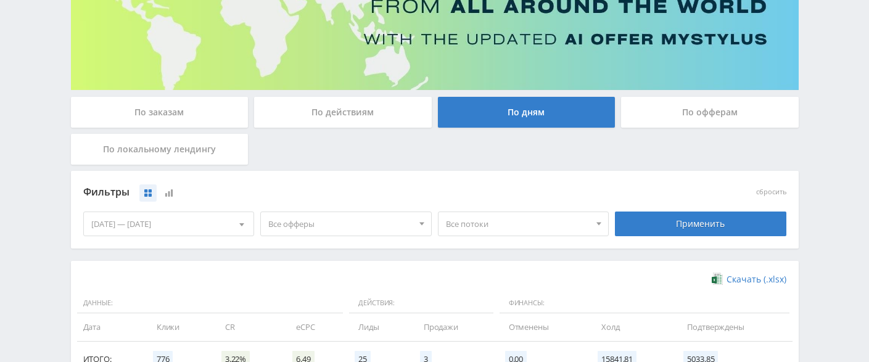
click at [207, 155] on div "По локальному лендингу" at bounding box center [160, 149] width 178 height 31
click at [0, 0] on input "По локальному лендингу" at bounding box center [0, 0] width 0 height 0
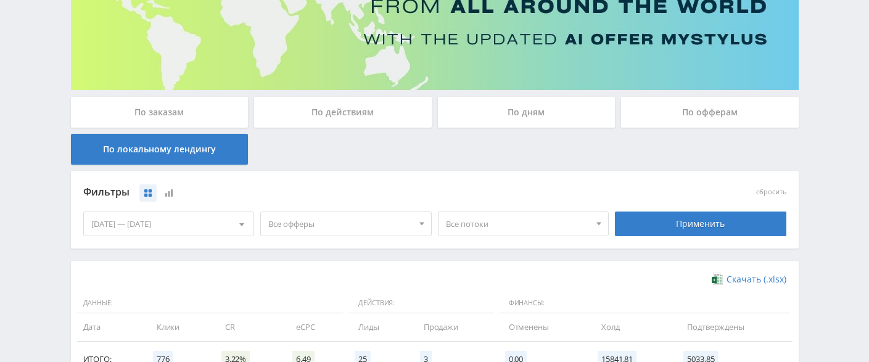
scroll to position [80, 0]
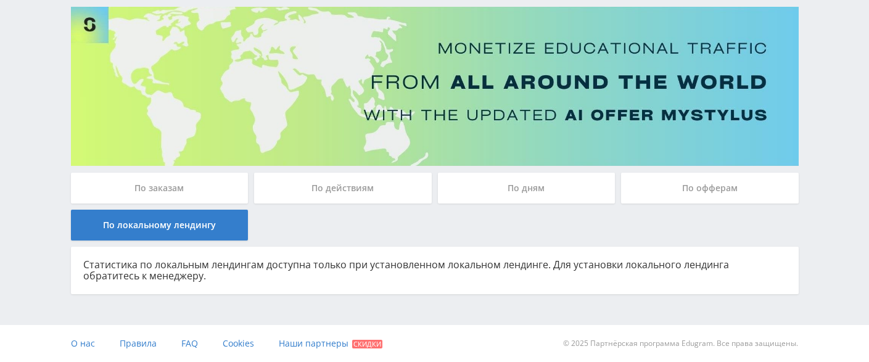
click at [690, 182] on div "По офферам" at bounding box center [710, 188] width 178 height 31
click at [0, 0] on input "По офферам" at bounding box center [0, 0] width 0 height 0
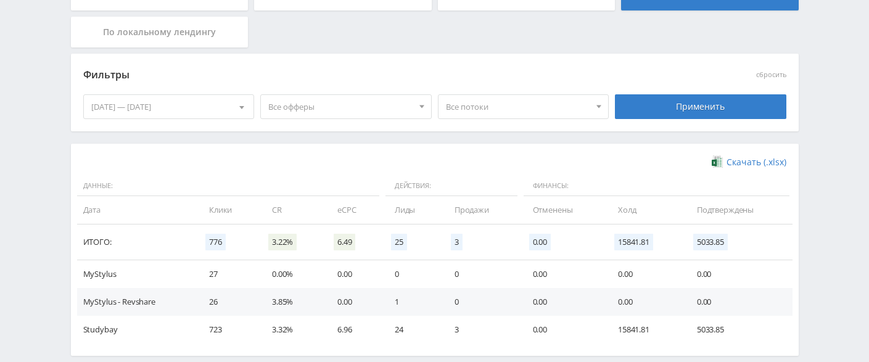
scroll to position [211, 0]
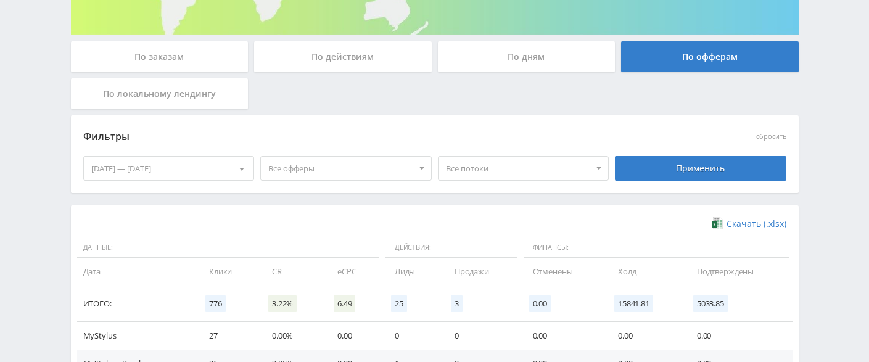
click at [368, 170] on span "Все офферы" at bounding box center [340, 168] width 144 height 23
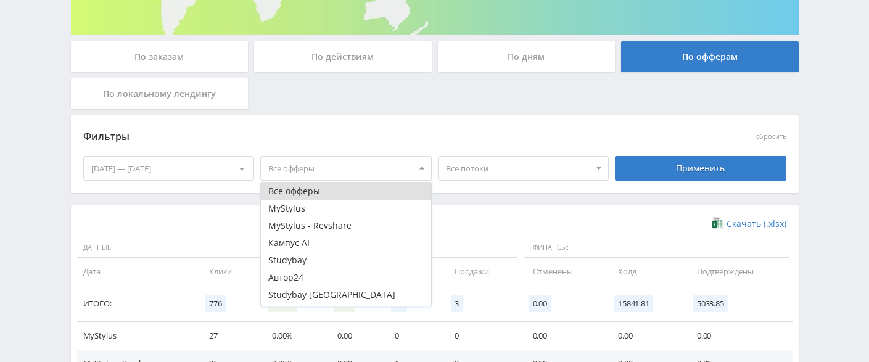
click at [368, 170] on span "Все офферы" at bounding box center [340, 168] width 144 height 23
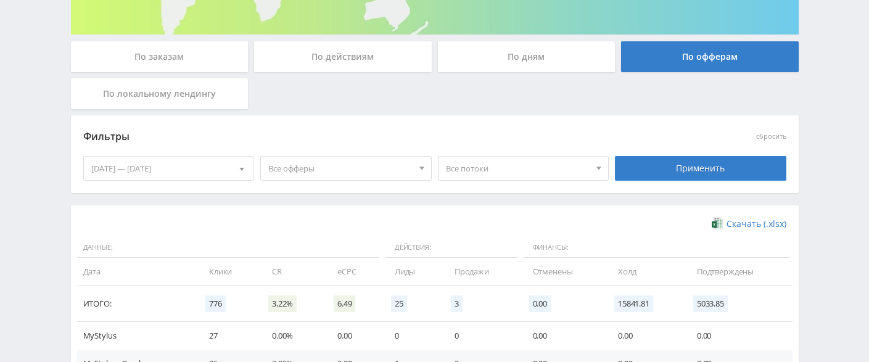
click at [200, 166] on div "[DATE] — [DATE]" at bounding box center [169, 168] width 170 height 23
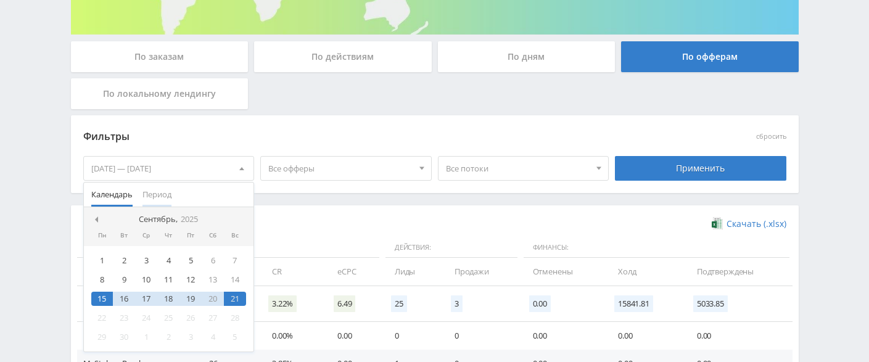
click at [158, 196] on span "Период" at bounding box center [157, 195] width 29 height 24
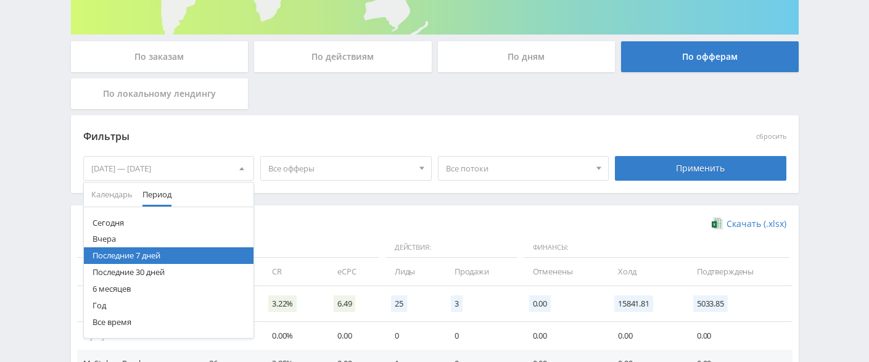
click at [117, 302] on button "Год" at bounding box center [169, 305] width 170 height 17
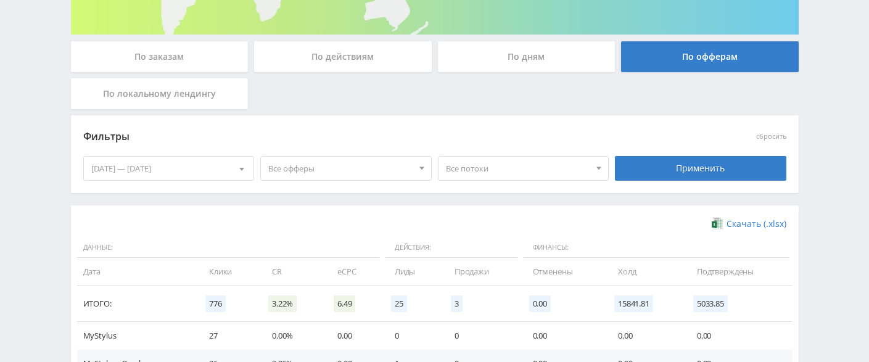
click at [493, 171] on span "Все потоки" at bounding box center [518, 168] width 144 height 23
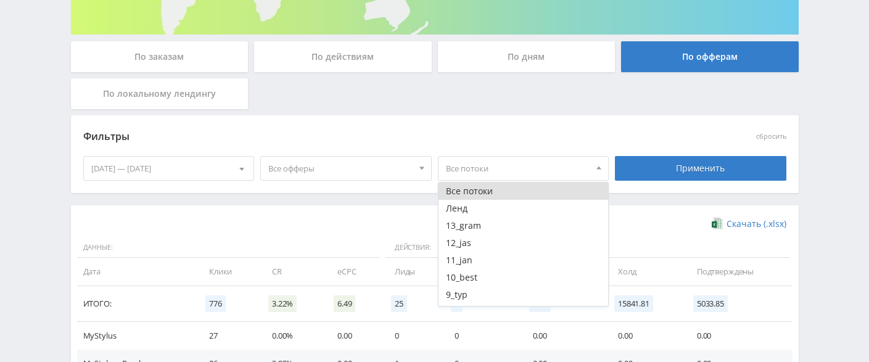
scroll to position [123, 0]
click at [492, 218] on button "6_wri" at bounding box center [524, 223] width 170 height 17
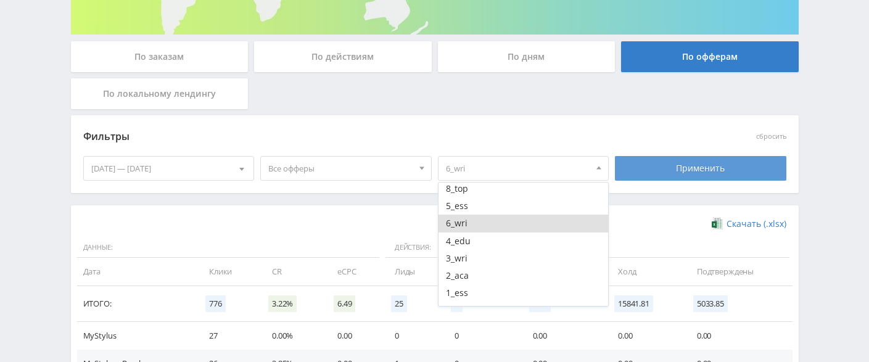
click at [666, 173] on div "Применить" at bounding box center [701, 168] width 172 height 25
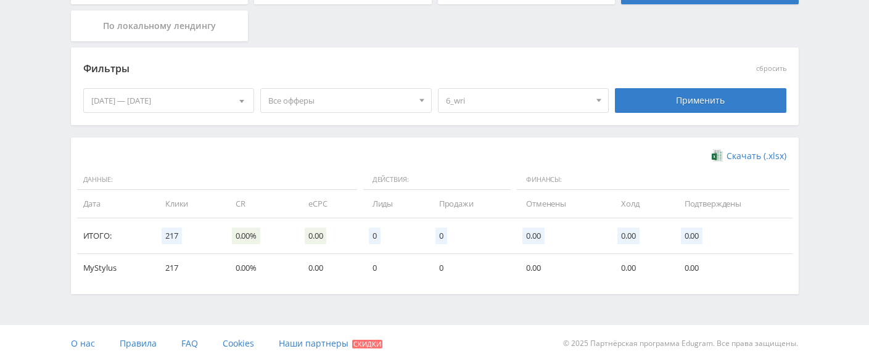
scroll to position [217, 0]
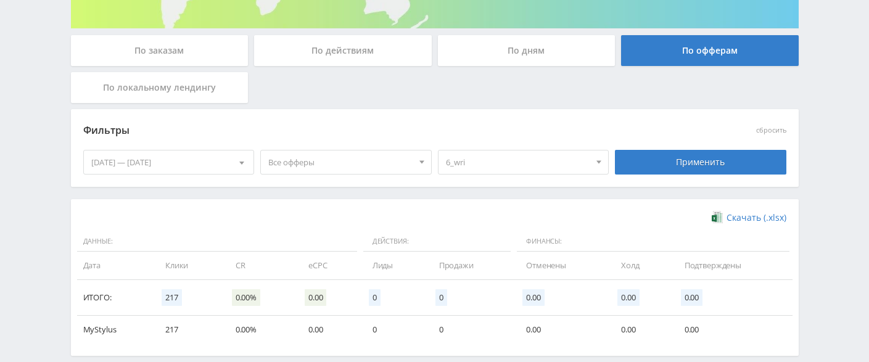
click at [539, 158] on span "6_wri" at bounding box center [518, 162] width 144 height 23
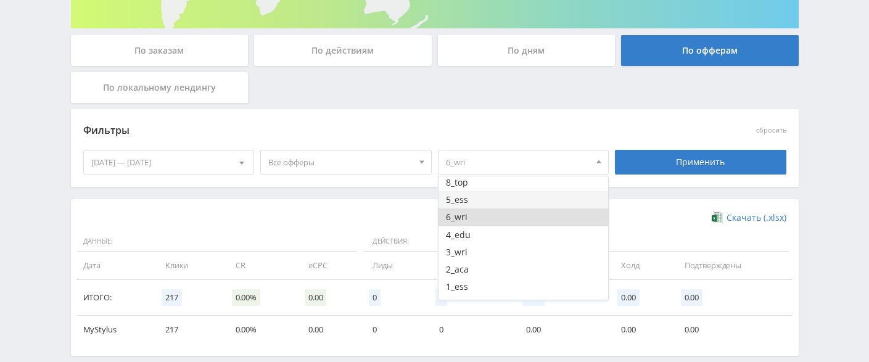
click at [494, 197] on button "5_ess" at bounding box center [524, 199] width 170 height 17
click at [470, 210] on button "6_wri" at bounding box center [524, 217] width 170 height 17
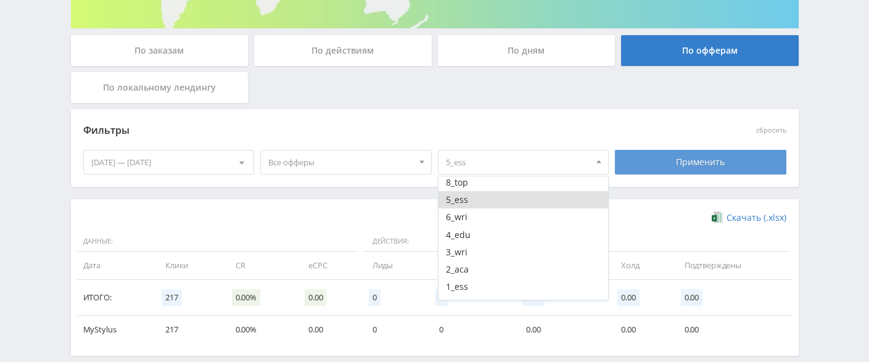
click at [659, 171] on div "Применить" at bounding box center [701, 162] width 172 height 25
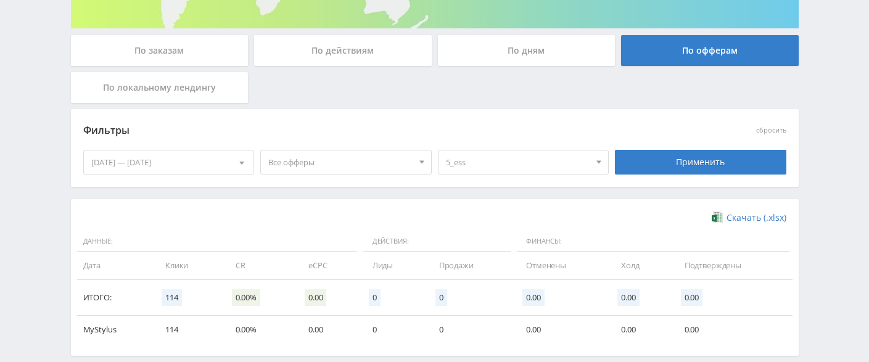
scroll to position [279, 0]
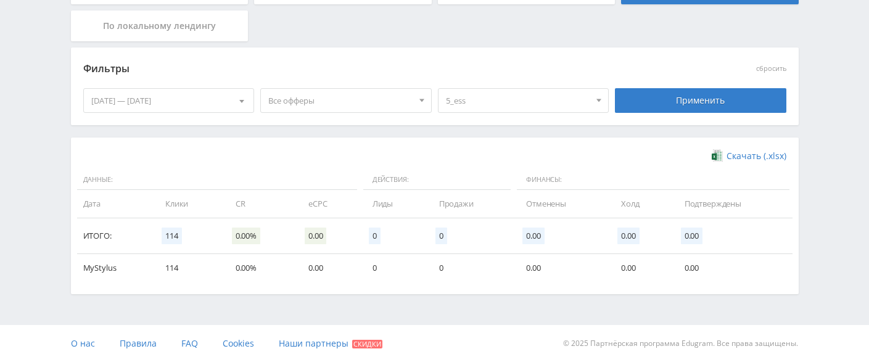
click at [402, 99] on span "Все офферы" at bounding box center [340, 100] width 144 height 23
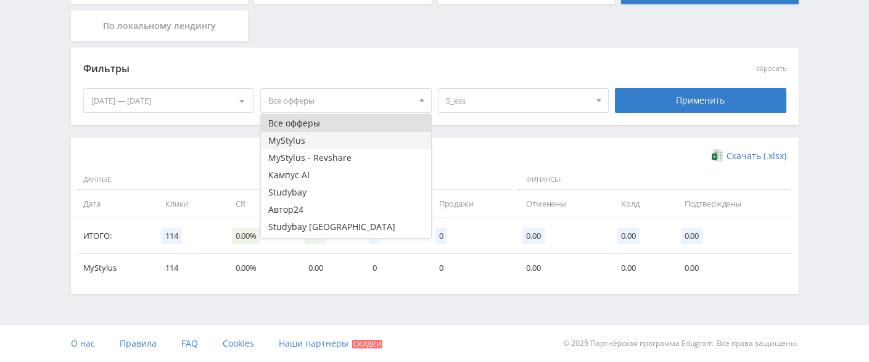
click at [322, 138] on button "MyStylus" at bounding box center [346, 140] width 170 height 17
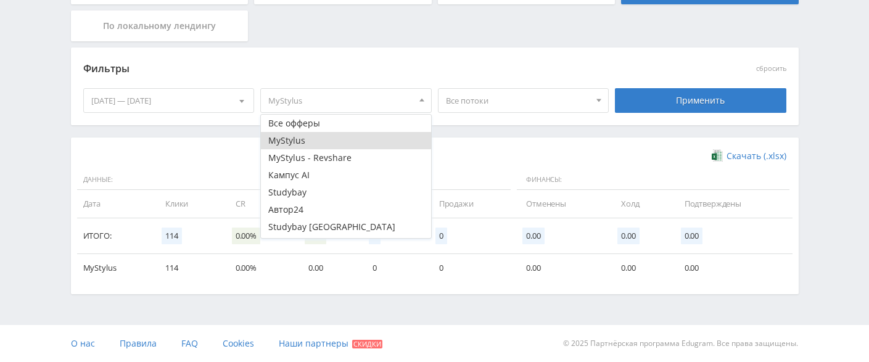
click at [560, 101] on span "Все потоки" at bounding box center [518, 100] width 144 height 23
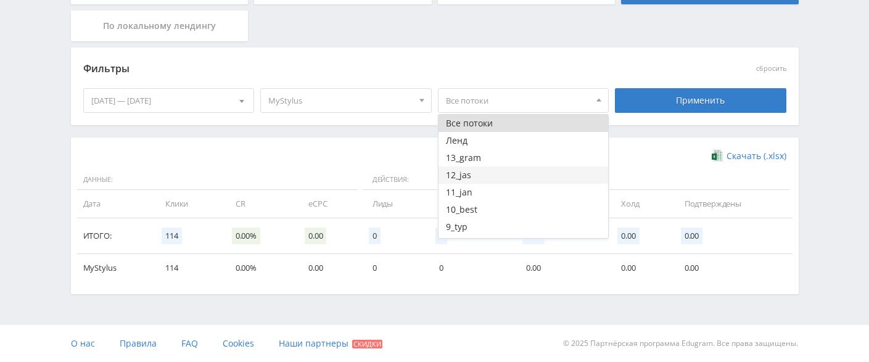
scroll to position [62, 0]
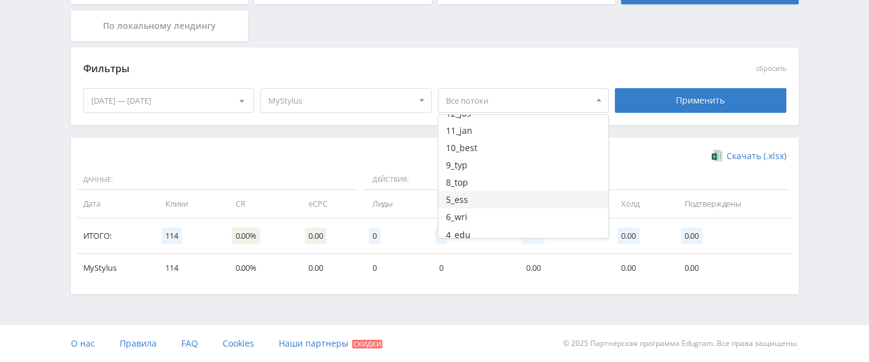
click at [496, 200] on button "5_ess" at bounding box center [524, 199] width 170 height 17
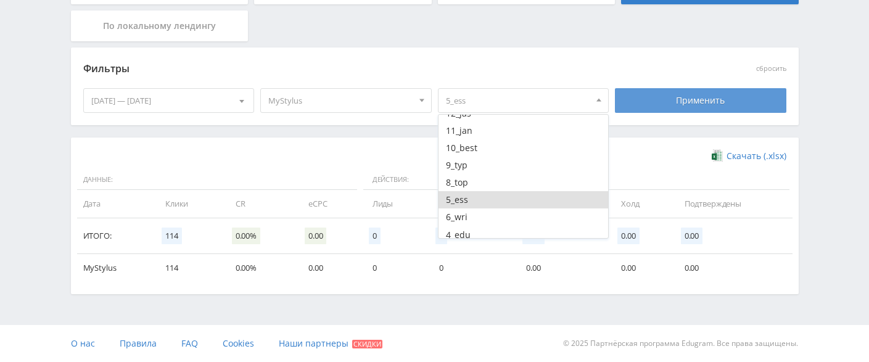
click at [687, 108] on div "Применить" at bounding box center [701, 100] width 172 height 25
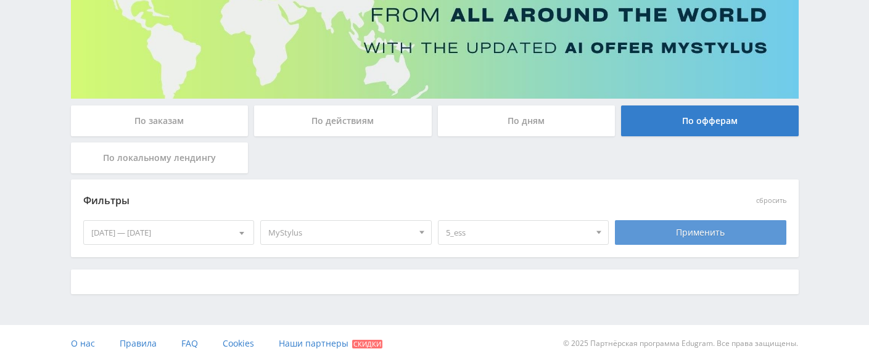
scroll to position [279, 0]
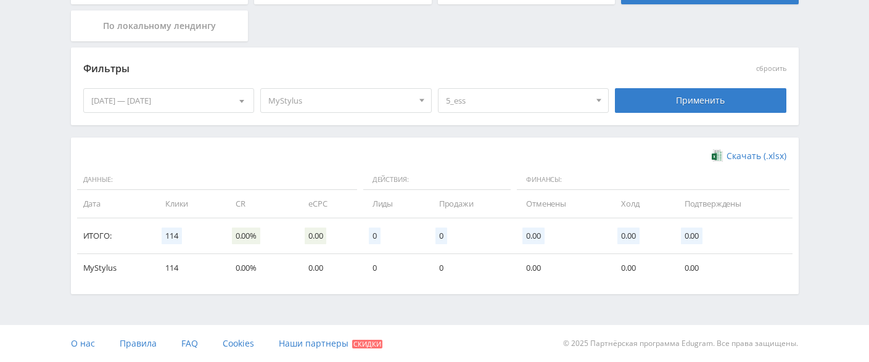
click at [365, 101] on span "MyStylus" at bounding box center [340, 100] width 144 height 23
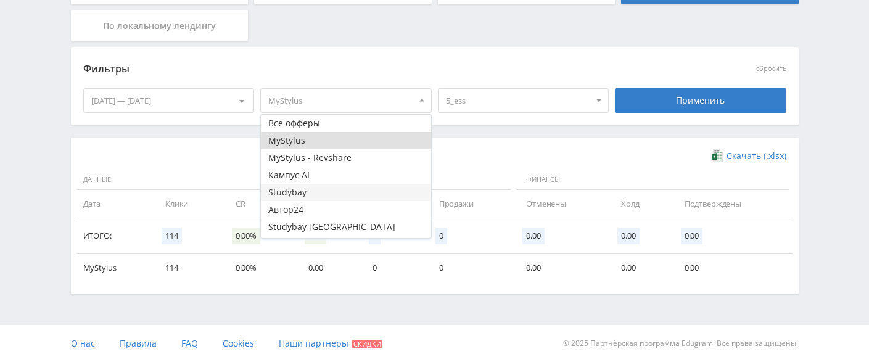
click at [312, 195] on button "Studybay" at bounding box center [346, 192] width 170 height 17
click at [554, 101] on span "Все потоки" at bounding box center [518, 100] width 144 height 23
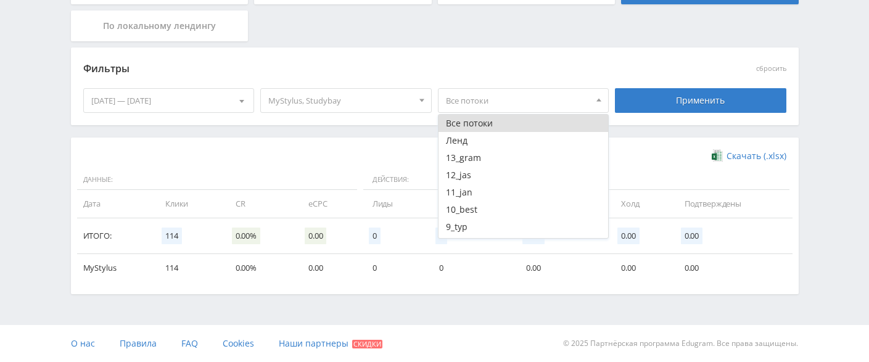
scroll to position [123, 0]
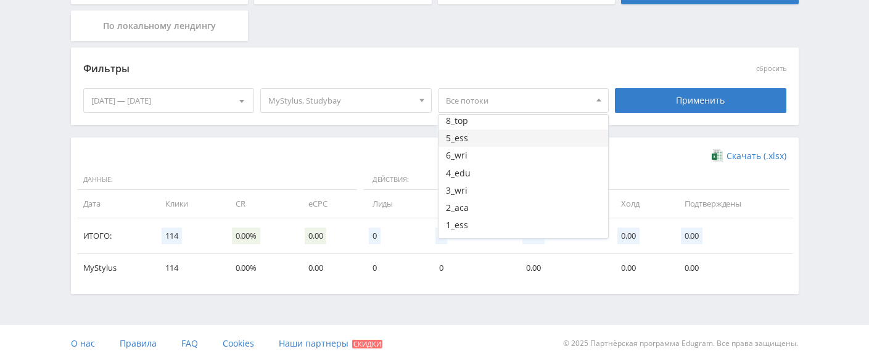
click at [493, 136] on button "5_ess" at bounding box center [524, 138] width 170 height 17
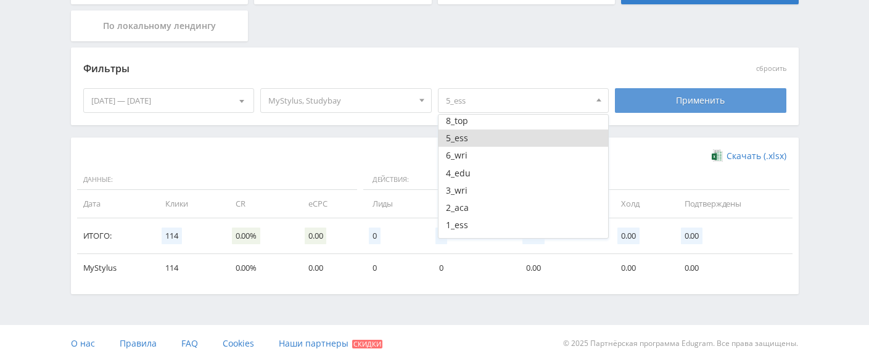
click at [694, 97] on div "Применить" at bounding box center [701, 100] width 172 height 25
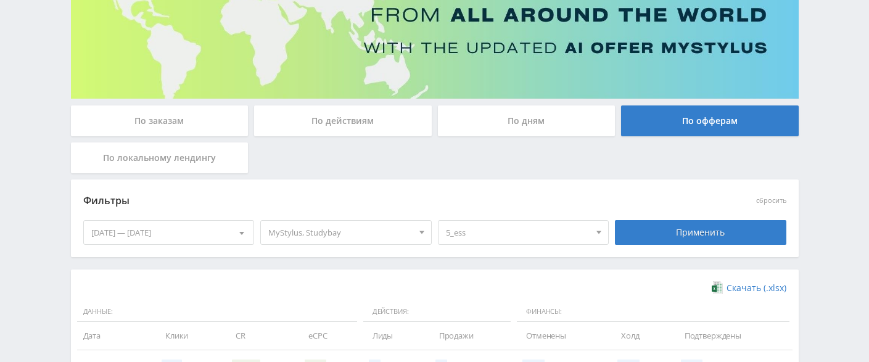
scroll to position [279, 0]
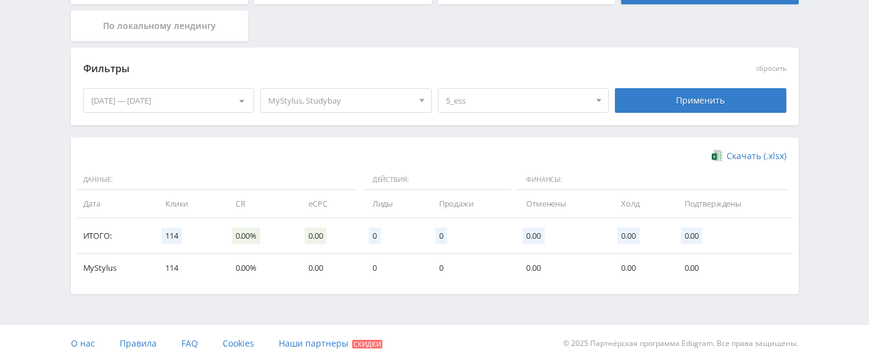
click at [181, 100] on div "[DATE] — [DATE]" at bounding box center [169, 100] width 170 height 23
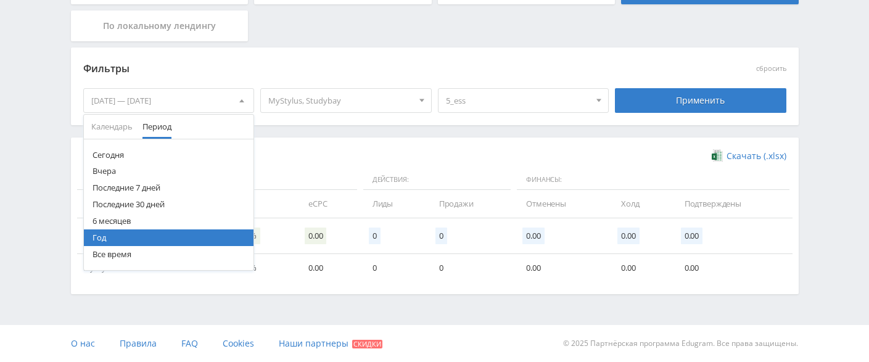
click at [355, 97] on span "MyStylus, Studybay" at bounding box center [340, 100] width 144 height 23
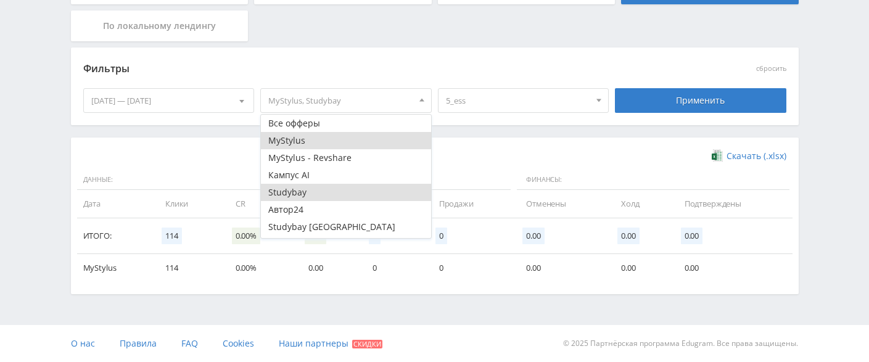
click at [315, 141] on button "MyStylus" at bounding box center [346, 140] width 170 height 17
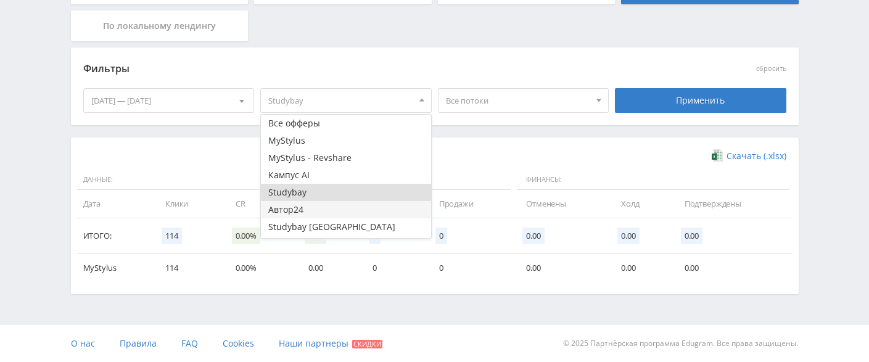
scroll to position [32, 0]
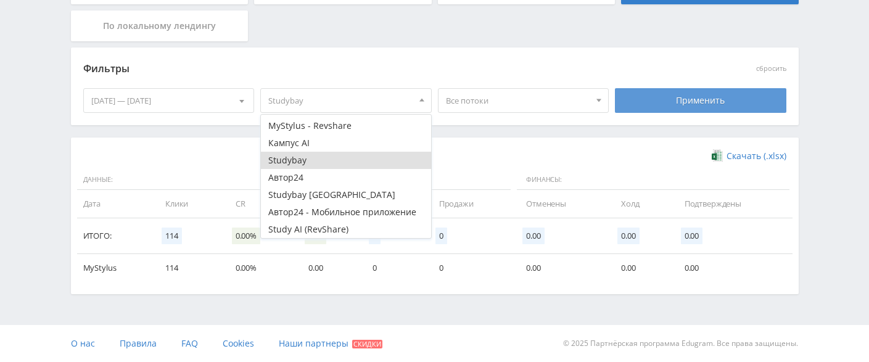
click at [695, 96] on div "Применить" at bounding box center [701, 100] width 172 height 25
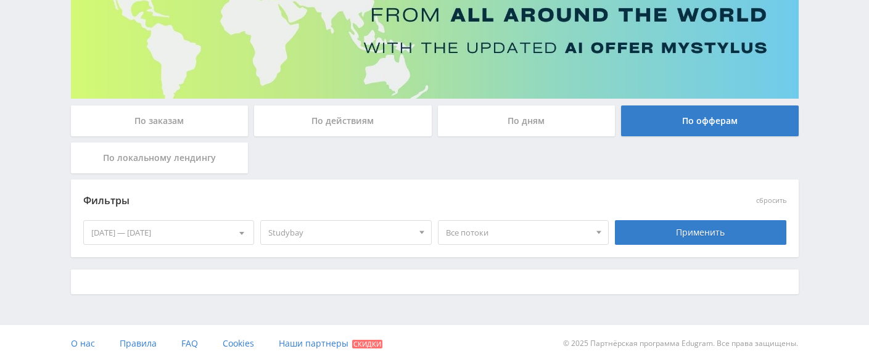
click at [571, 228] on span "Все потоки" at bounding box center [518, 232] width 144 height 23
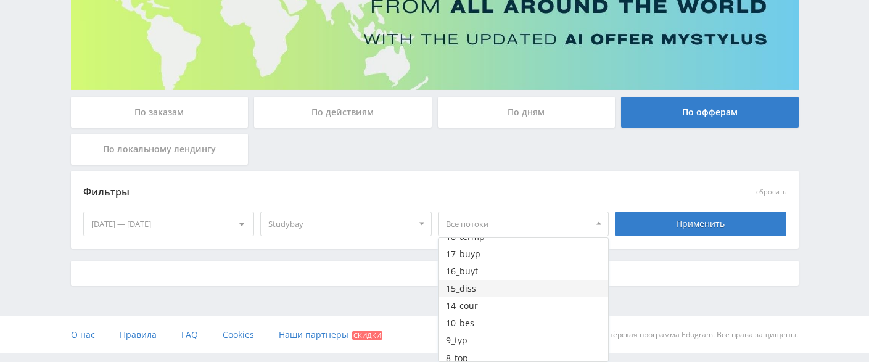
scroll to position [123, 0]
click at [473, 328] on button "5_ess" at bounding box center [524, 331] width 170 height 17
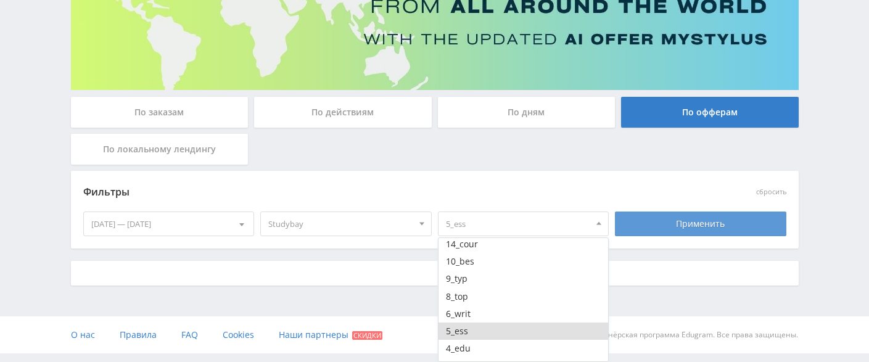
click at [675, 225] on div "Применить" at bounding box center [701, 224] width 172 height 25
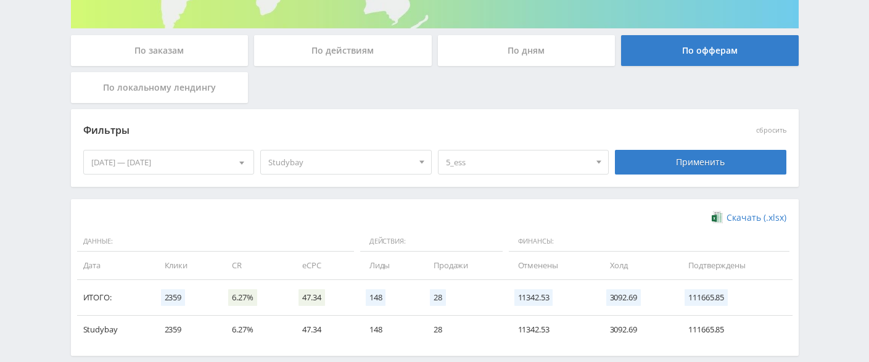
scroll to position [279, 0]
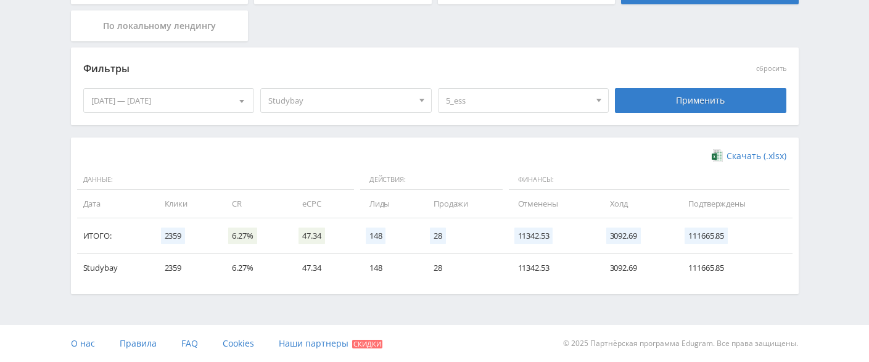
click at [487, 100] on span "5_ess" at bounding box center [518, 100] width 144 height 23
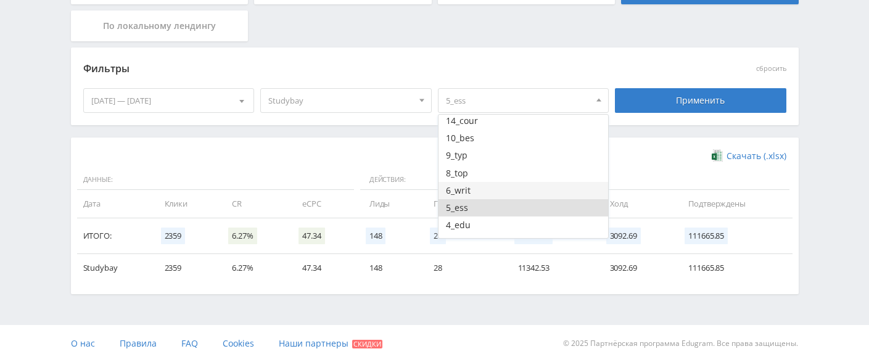
click at [470, 189] on button "6_writ" at bounding box center [524, 190] width 170 height 17
click at [455, 203] on button "5_ess" at bounding box center [524, 207] width 170 height 17
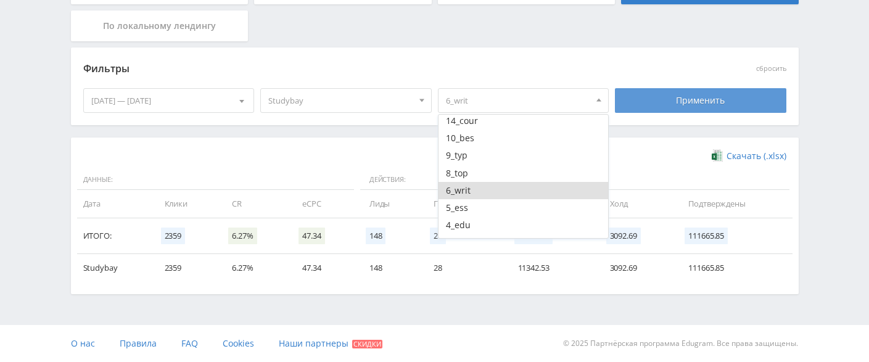
click at [676, 104] on div "Применить" at bounding box center [701, 100] width 172 height 25
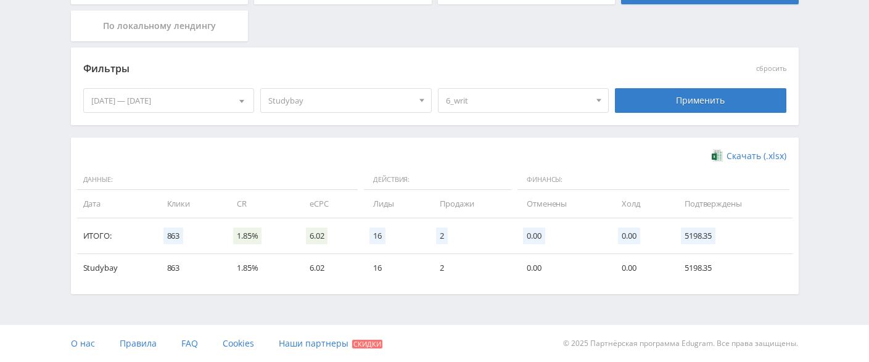
click at [558, 100] on span "6_writ" at bounding box center [518, 100] width 144 height 23
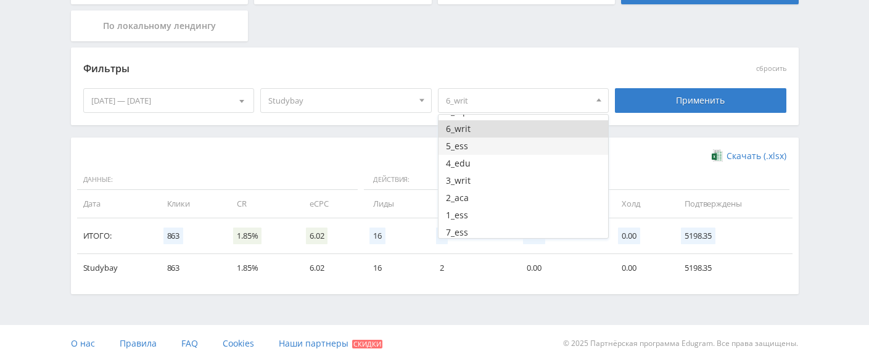
scroll to position [188, 0]
click at [462, 128] on button "6_writ" at bounding box center [524, 125] width 170 height 17
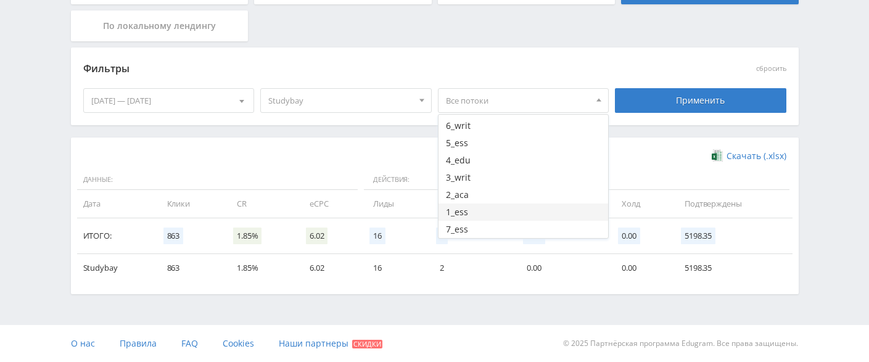
click at [462, 210] on button "1_ess" at bounding box center [524, 212] width 170 height 17
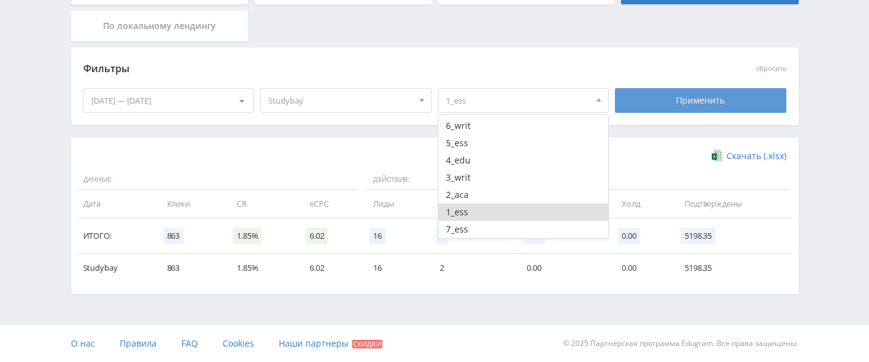
click at [676, 101] on div "Применить" at bounding box center [701, 100] width 172 height 25
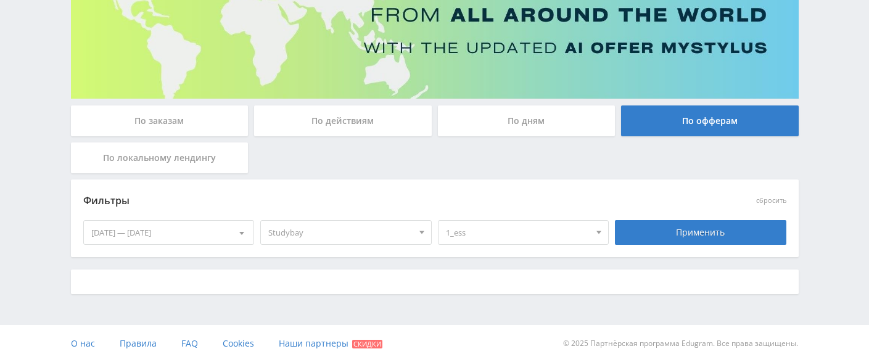
scroll to position [279, 0]
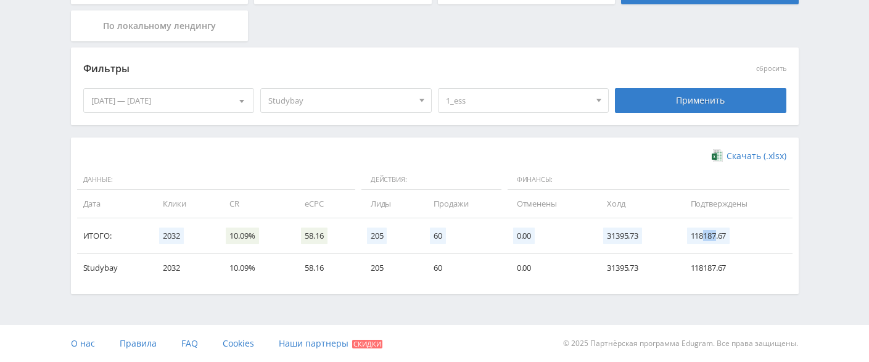
drag, startPoint x: 716, startPoint y: 236, endPoint x: 705, endPoint y: 239, distance: 10.9
click at [705, 239] on span "118187.67" at bounding box center [708, 236] width 43 height 17
click at [506, 97] on span "1_ess" at bounding box center [518, 100] width 144 height 23
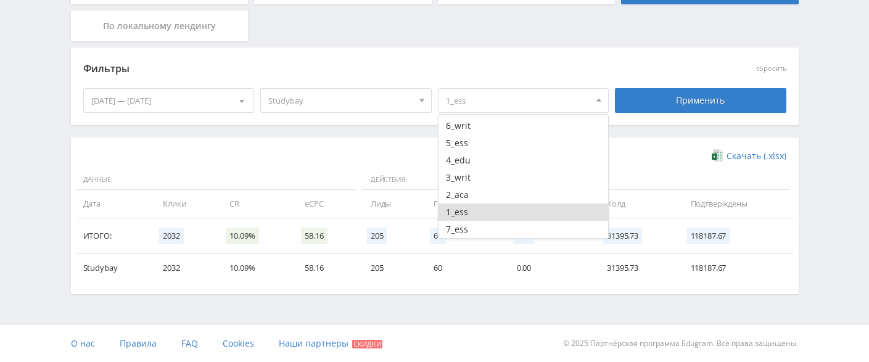
click at [475, 214] on button "1_ess" at bounding box center [524, 212] width 170 height 17
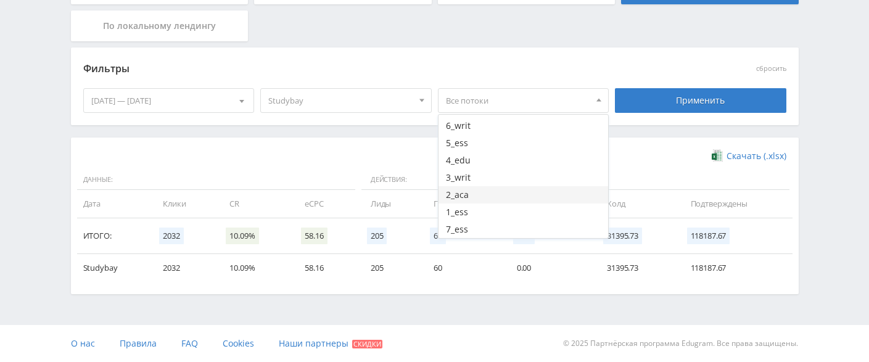
click at [478, 190] on button "2_aca" at bounding box center [524, 194] width 170 height 17
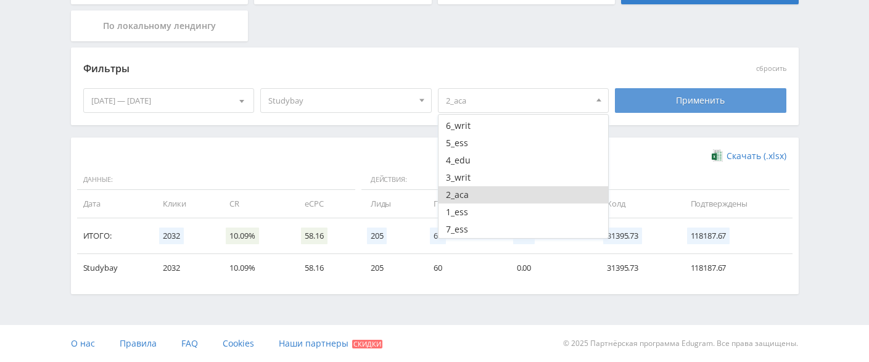
click at [691, 110] on div "Применить" at bounding box center [701, 100] width 172 height 25
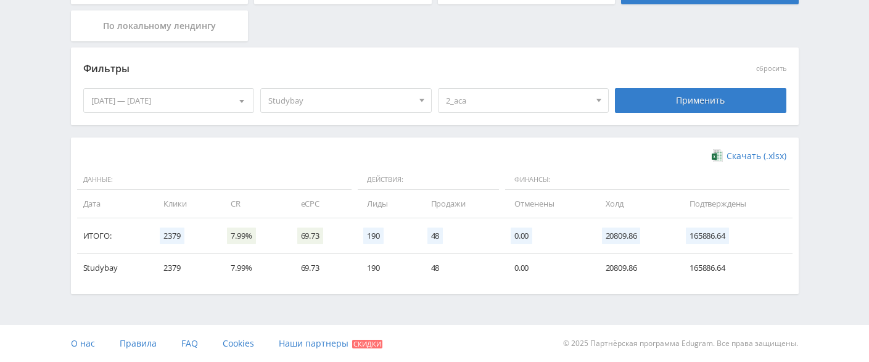
click at [563, 103] on span "2_aca" at bounding box center [518, 100] width 144 height 23
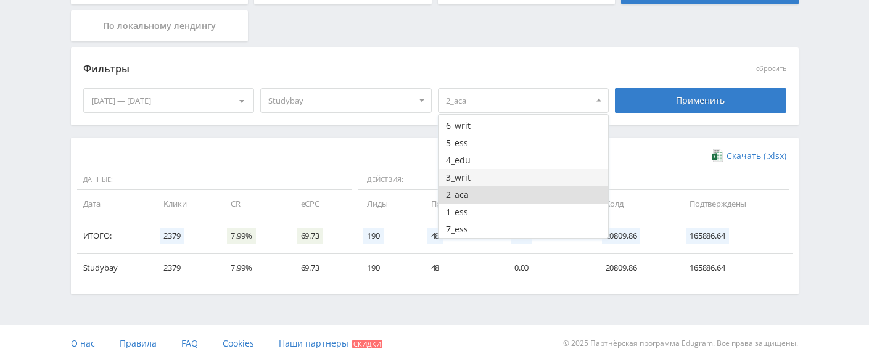
click at [488, 172] on button "3_writ" at bounding box center [524, 177] width 170 height 17
click at [494, 191] on button "2_aca" at bounding box center [524, 194] width 170 height 17
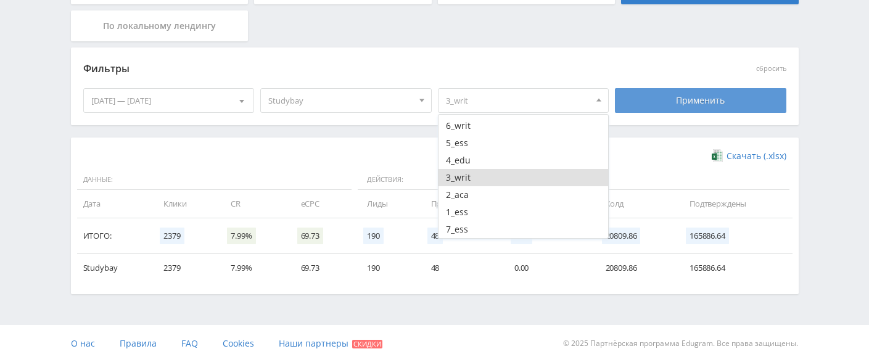
click at [678, 105] on div "Применить" at bounding box center [701, 100] width 172 height 25
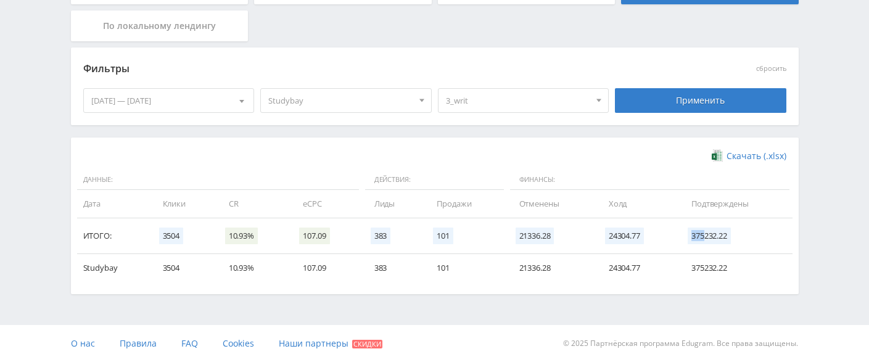
drag, startPoint x: 704, startPoint y: 238, endPoint x: 690, endPoint y: 238, distance: 14.2
click at [690, 238] on span "375232.22" at bounding box center [709, 236] width 43 height 17
click at [480, 97] on span "3_writ" at bounding box center [518, 100] width 144 height 23
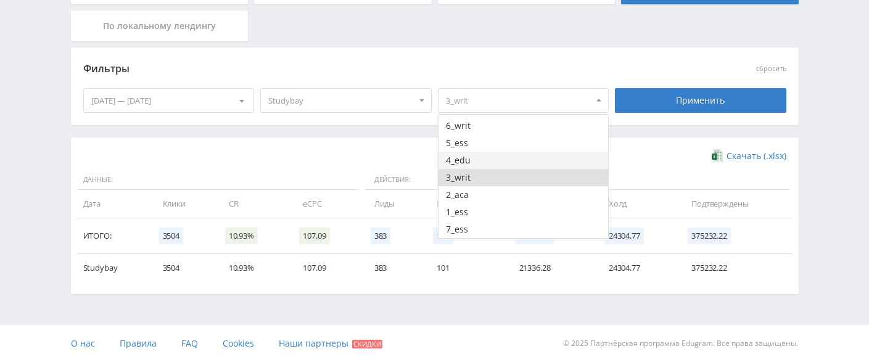
click at [489, 159] on button "4_edu" at bounding box center [524, 160] width 170 height 17
click at [470, 173] on button "3_writ" at bounding box center [524, 177] width 170 height 17
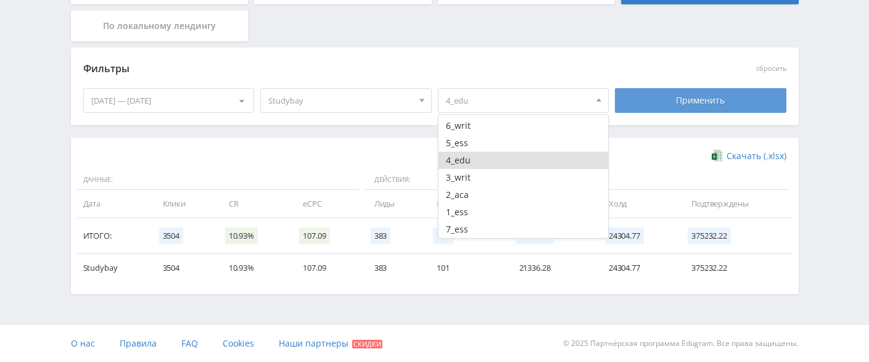
click at [689, 94] on div "Применить" at bounding box center [701, 100] width 172 height 25
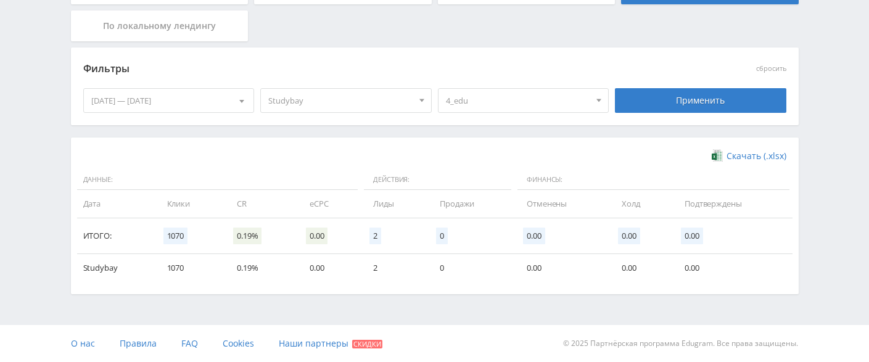
click at [544, 106] on span "4_edu" at bounding box center [518, 100] width 144 height 23
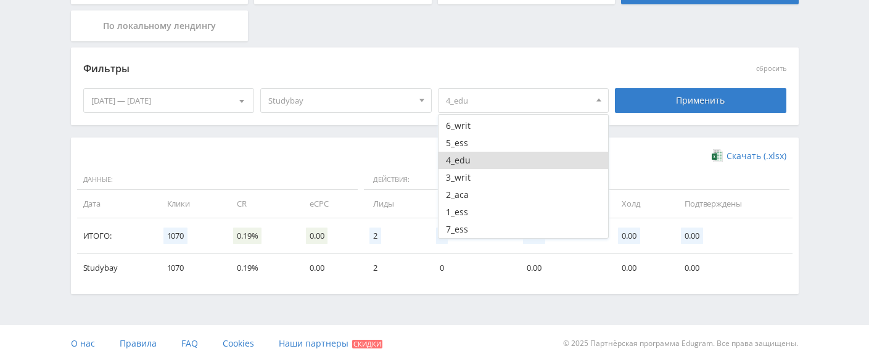
scroll to position [127, 0]
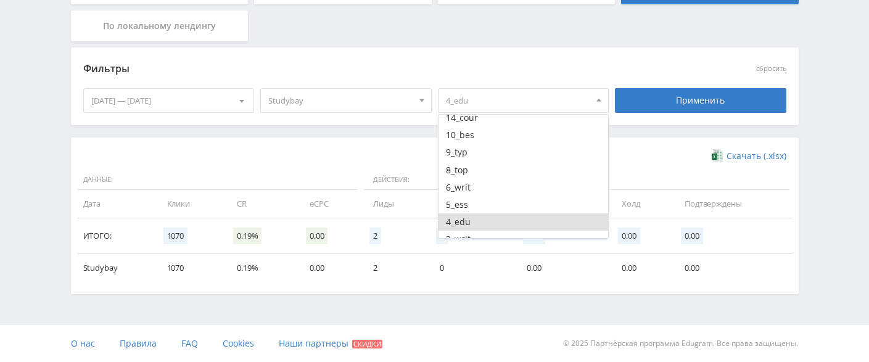
click at [466, 214] on button "4_edu" at bounding box center [524, 222] width 170 height 17
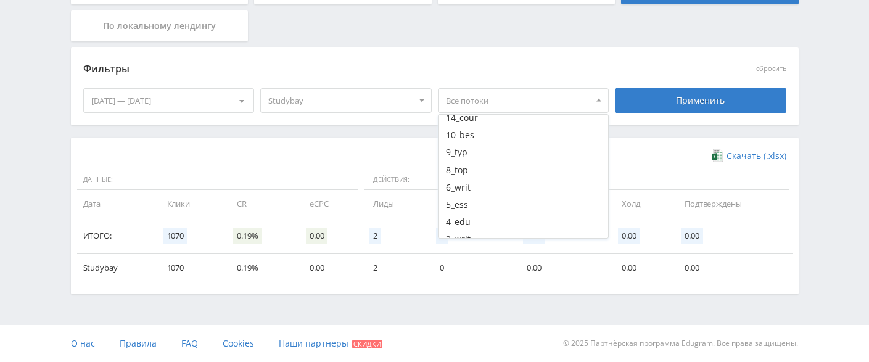
click at [556, 68] on div "Фильтры" at bounding box center [346, 69] width 526 height 19
